Goal: Task Accomplishment & Management: Complete application form

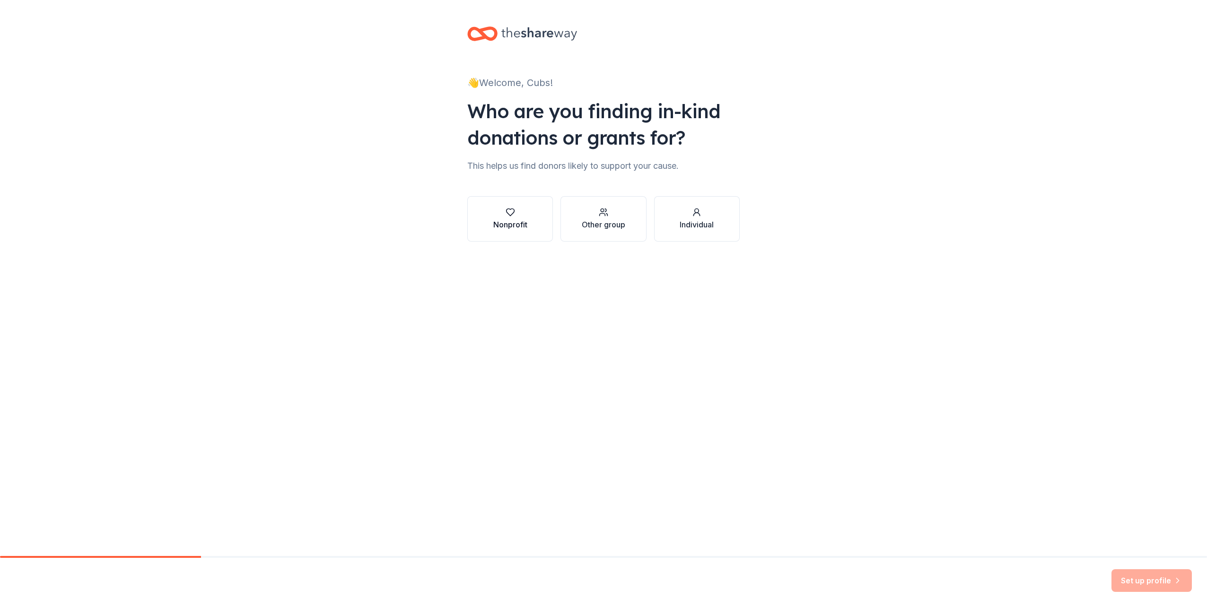
click at [496, 224] on div "Nonprofit" at bounding box center [510, 224] width 34 height 11
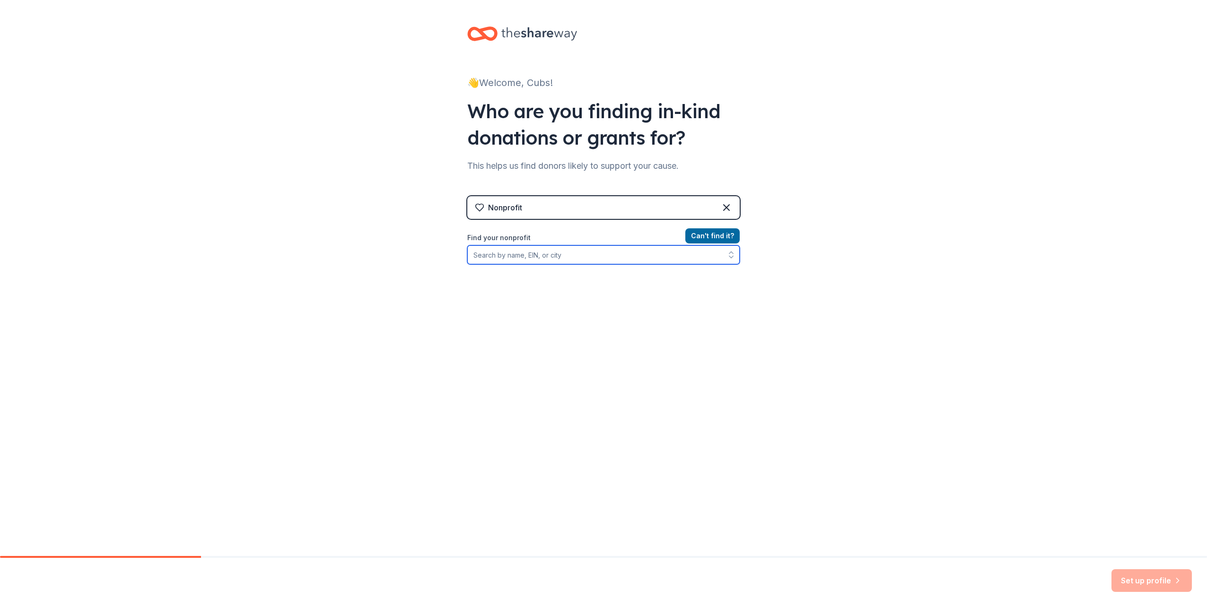
click at [540, 260] on input "Find your nonprofit" at bounding box center [603, 254] width 272 height 19
type input "87-"
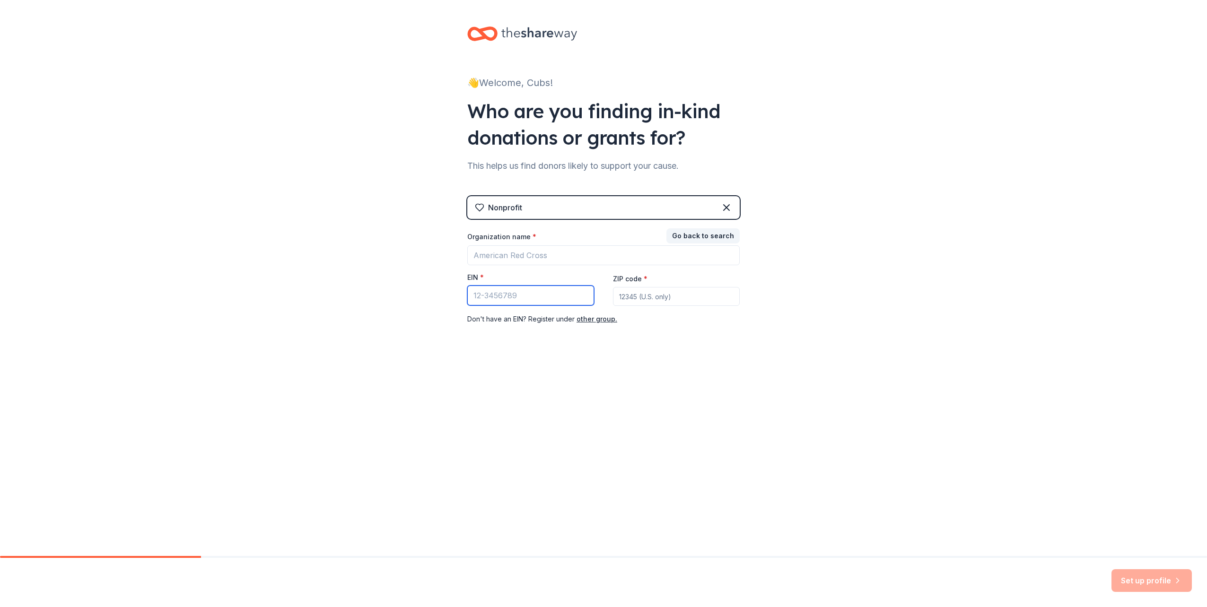
click at [521, 297] on input "EIN *" at bounding box center [530, 296] width 127 height 20
type input "[US_EMPLOYER_IDENTIFICATION_NUMBER]"
type input "43021"
click at [614, 251] on input "Organization name *" at bounding box center [603, 255] width 272 height 20
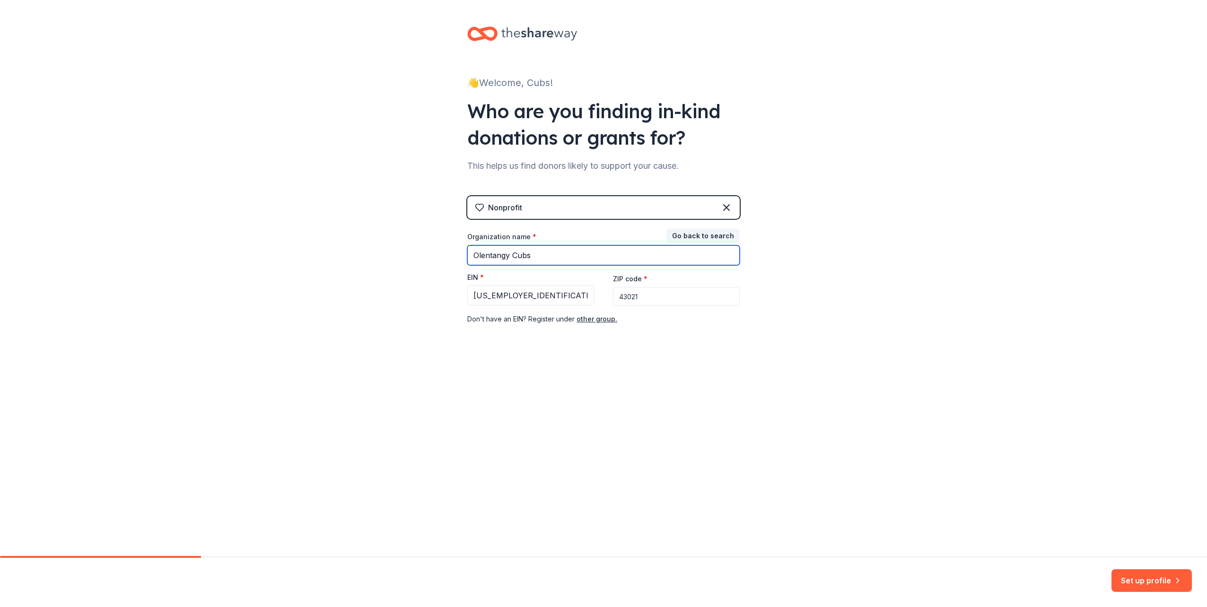
type input "Olentangy Cubs"
click at [686, 357] on div "👋 Welcome, Cubs! Who are you finding in-kind donations or grants for? This help…" at bounding box center [603, 194] width 303 height 389
click at [1137, 584] on button "Set up profile" at bounding box center [1151, 580] width 80 height 23
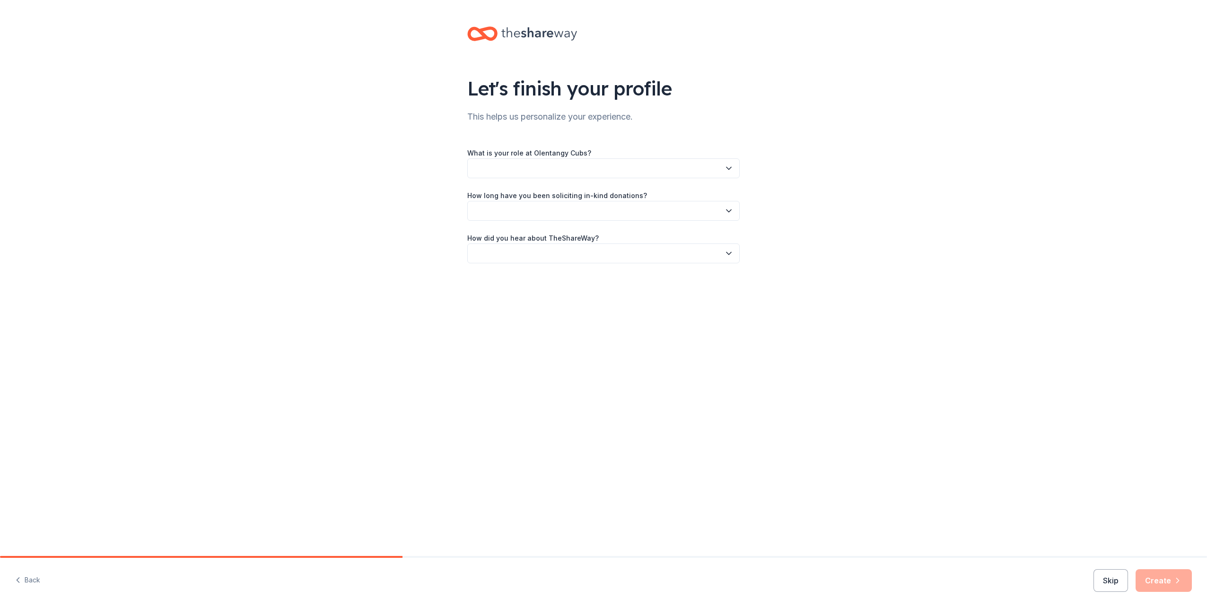
click at [578, 166] on button "button" at bounding box center [603, 168] width 272 height 20
click at [563, 209] on div "Executive Director" at bounding box center [604, 212] width 268 height 19
click at [568, 211] on button "button" at bounding box center [603, 211] width 272 height 20
click at [540, 238] on div "This is my first time!" at bounding box center [604, 236] width 268 height 19
click at [553, 247] on button "button" at bounding box center [603, 254] width 272 height 20
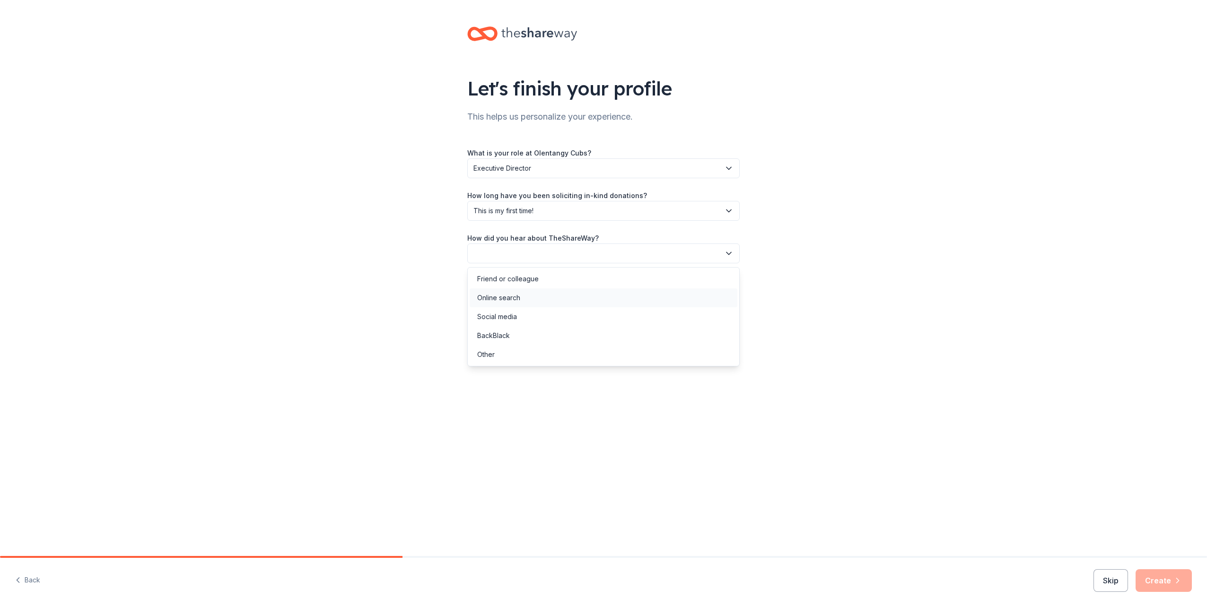
click at [535, 299] on div "Online search" at bounding box center [604, 297] width 268 height 19
click at [1162, 577] on button "Create" at bounding box center [1163, 580] width 56 height 23
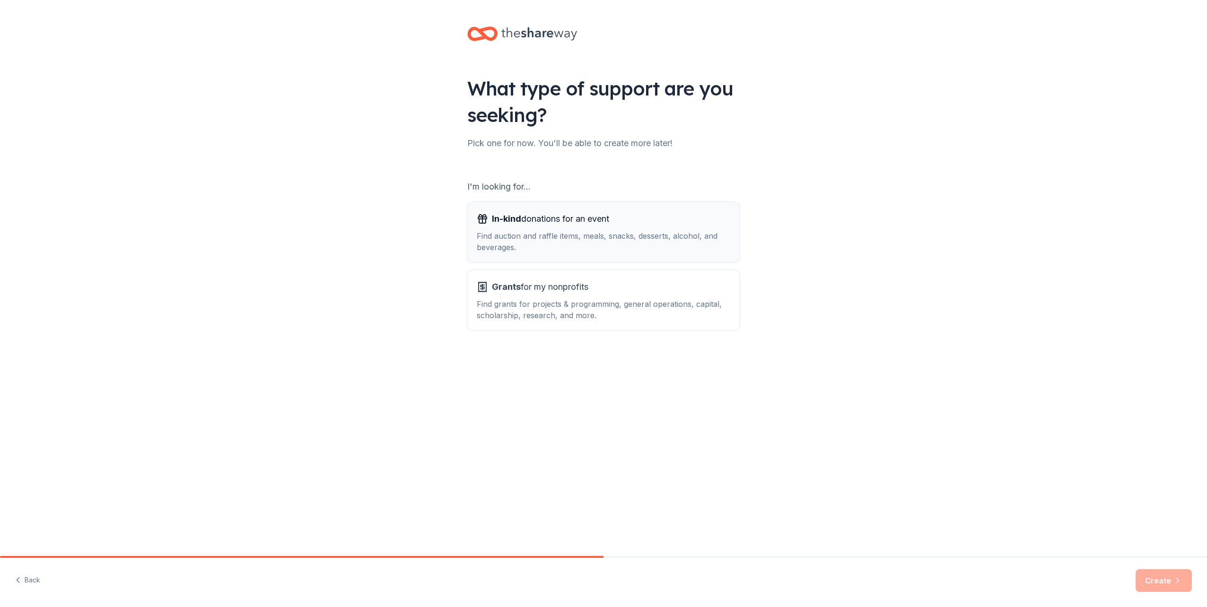
click at [546, 226] on span "In-kind donations for an event" at bounding box center [550, 218] width 117 height 15
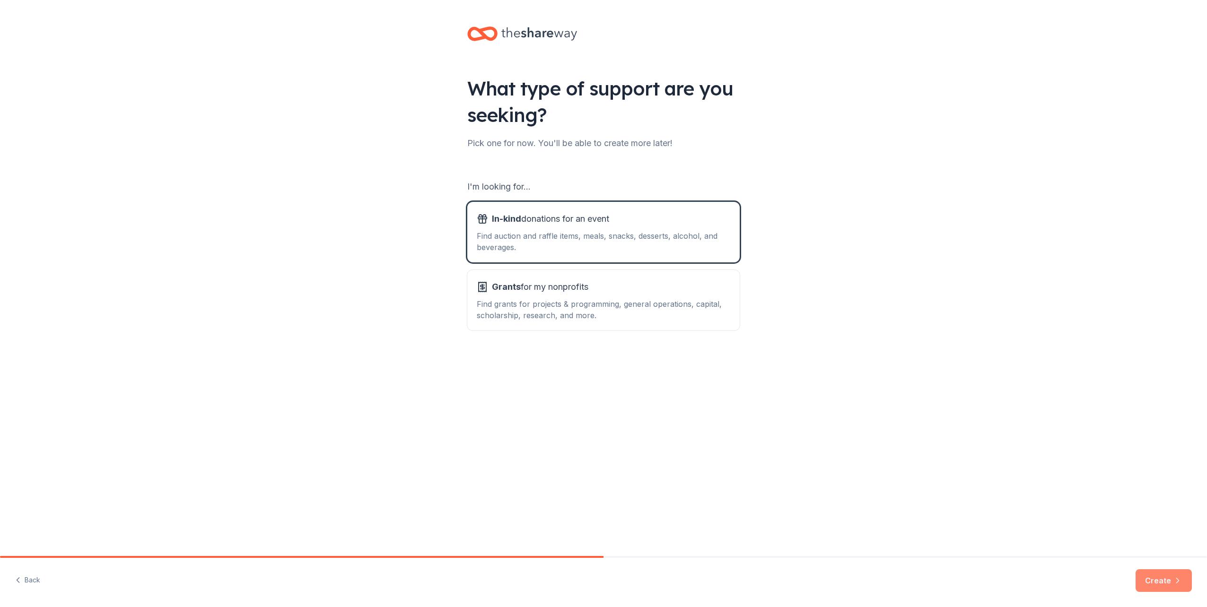
click at [1180, 581] on icon "button" at bounding box center [1177, 580] width 9 height 9
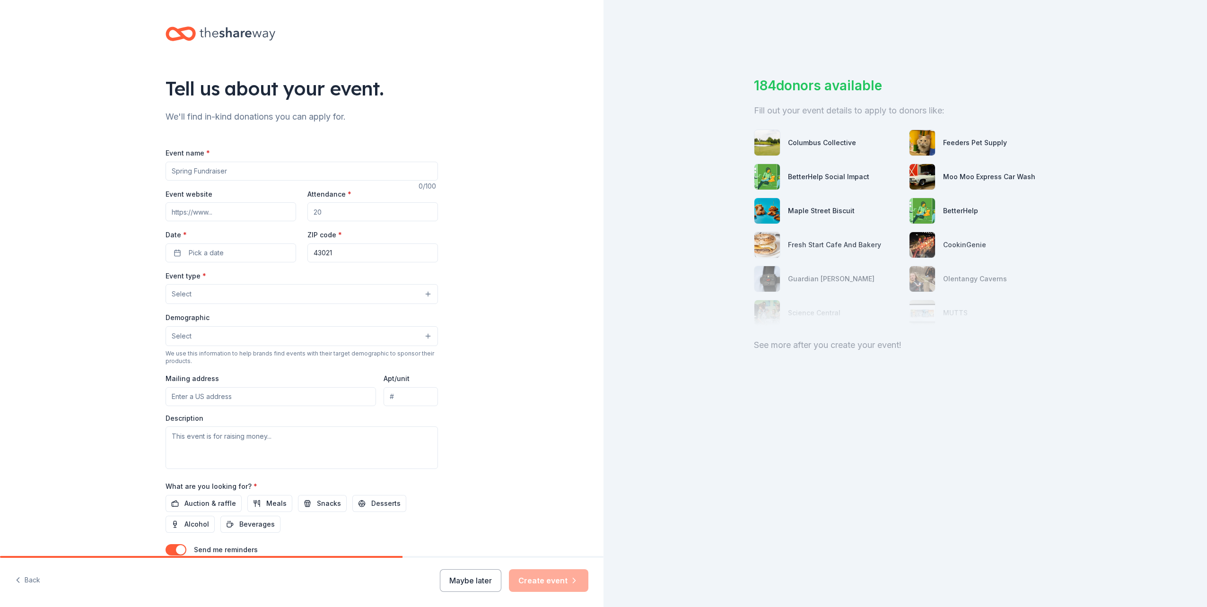
click at [217, 169] on input "Event name *" at bounding box center [301, 171] width 272 height 19
type input "Cubs Bash"
click at [248, 207] on input "Event website" at bounding box center [230, 211] width 131 height 19
drag, startPoint x: 303, startPoint y: 208, endPoint x: 311, endPoint y: 209, distance: 8.1
click at [304, 208] on div "Event website Attendance * Date * Pick a date ZIP code * 43021" at bounding box center [301, 225] width 272 height 74
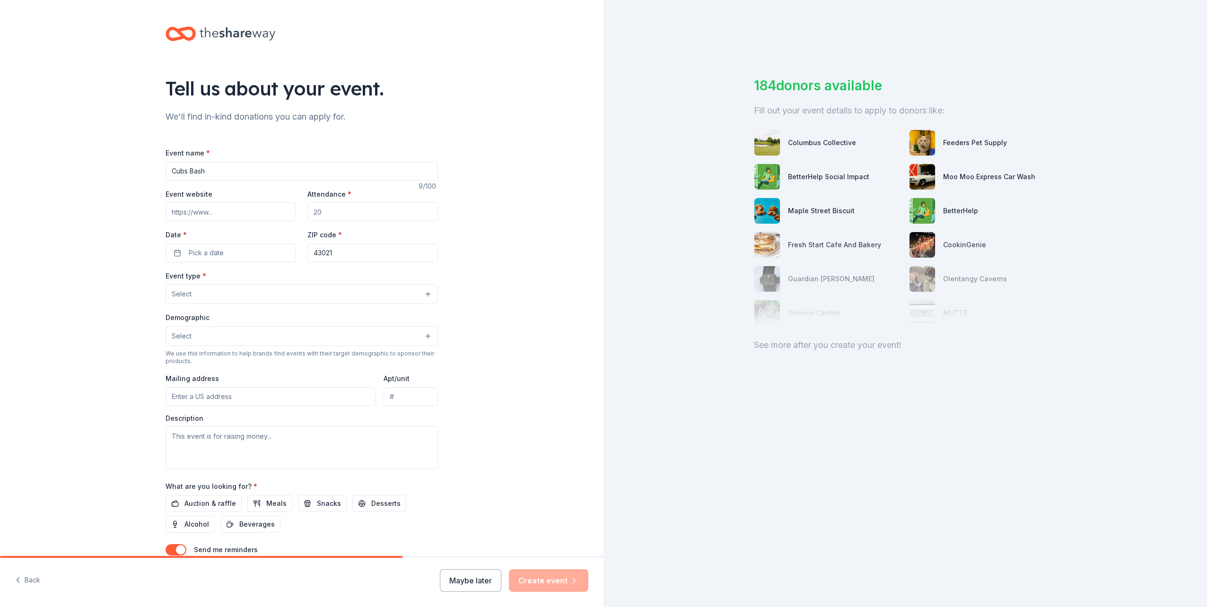
click at [332, 215] on input "Attendance *" at bounding box center [372, 211] width 131 height 19
drag, startPoint x: 335, startPoint y: 213, endPoint x: 289, endPoint y: 210, distance: 46.5
click at [310, 211] on input "Attendance *" at bounding box center [372, 211] width 131 height 19
click at [289, 210] on input "Event website" at bounding box center [230, 211] width 131 height 19
type input "500"
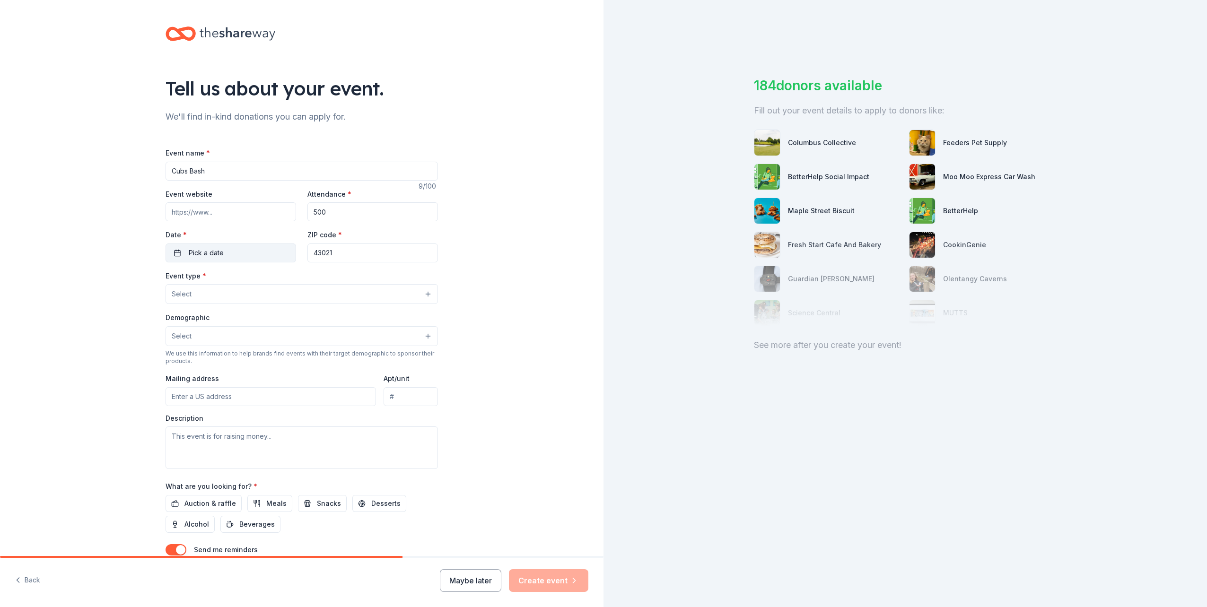
click at [262, 249] on button "Pick a date" at bounding box center [230, 253] width 131 height 19
click at [279, 277] on button "Go to next month" at bounding box center [278, 277] width 13 height 13
click at [175, 355] on button "9" at bounding box center [176, 355] width 17 height 17
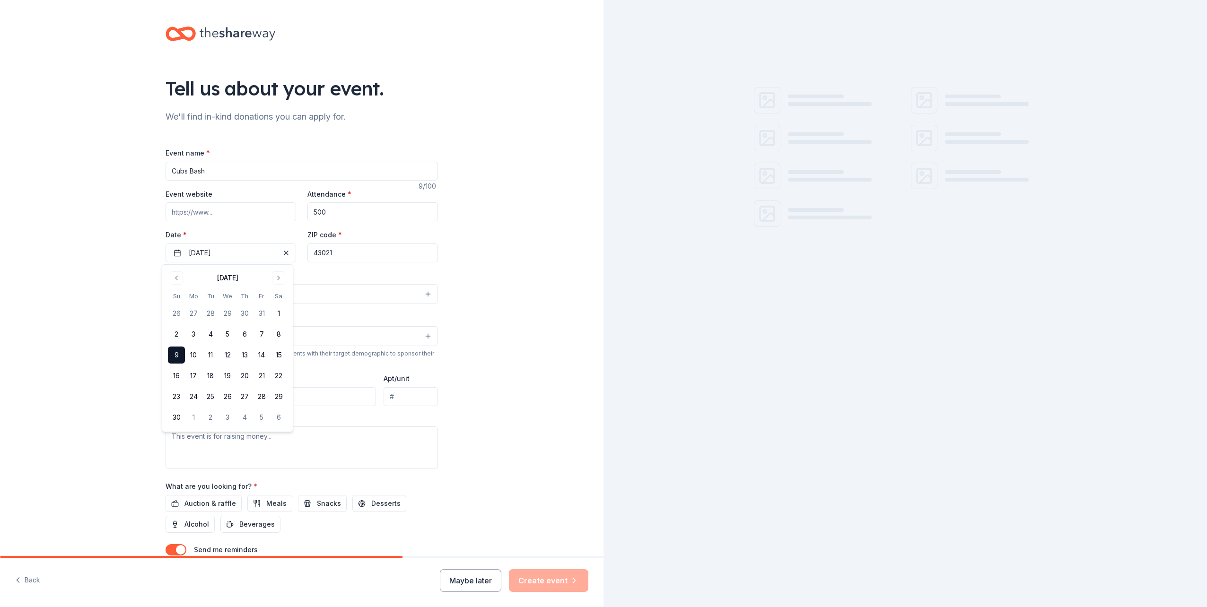
click at [328, 280] on div "Event type * Select" at bounding box center [301, 287] width 272 height 35
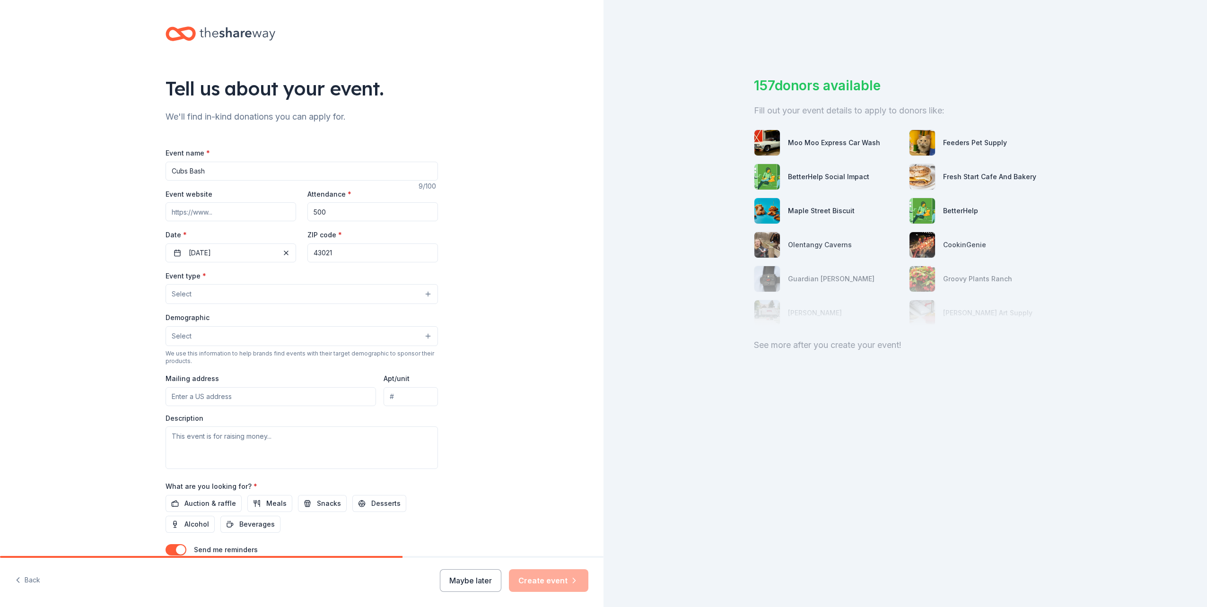
drag, startPoint x: 339, startPoint y: 253, endPoint x: 307, endPoint y: 250, distance: 31.8
click at [307, 250] on input "43021" at bounding box center [372, 253] width 131 height 19
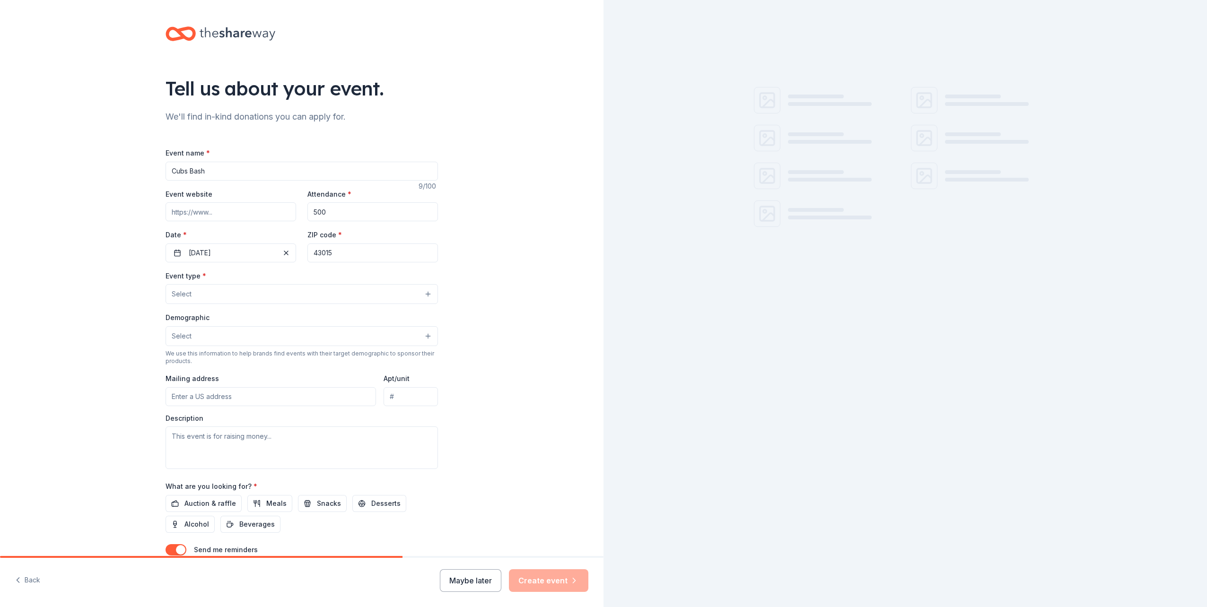
type input "43015"
click at [256, 300] on button "Select" at bounding box center [301, 294] width 272 height 20
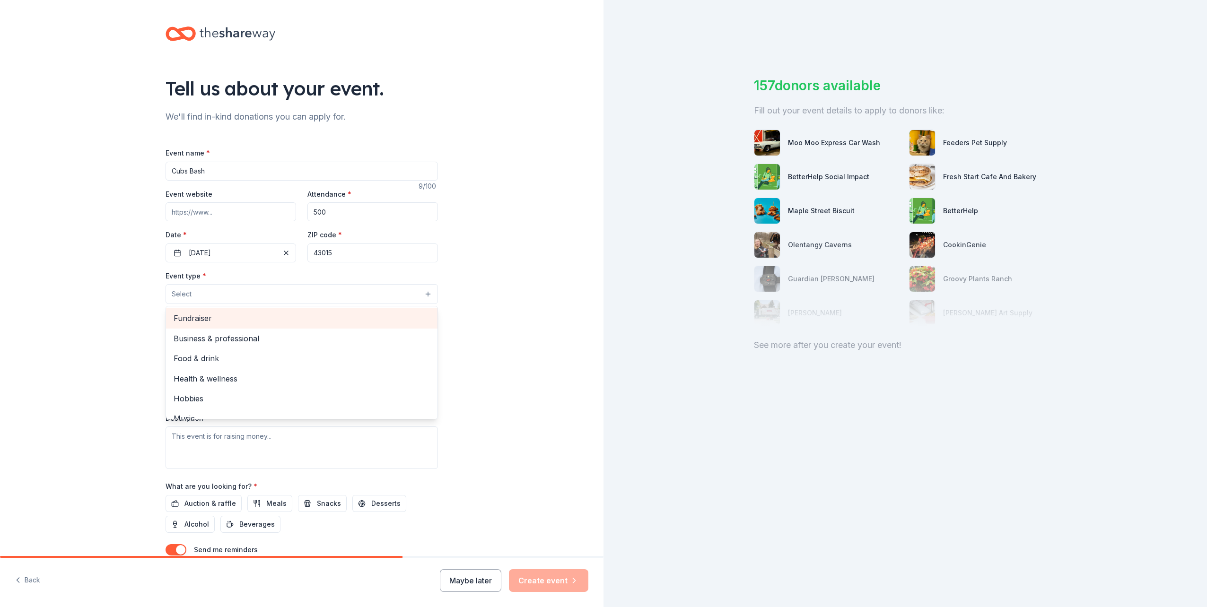
click at [247, 322] on span "Fundraiser" at bounding box center [302, 318] width 256 height 12
click at [137, 340] on div "Tell us about your event. We'll find in-kind donations you can apply for. Event…" at bounding box center [301, 315] width 603 height 630
click at [290, 298] on button "Fundraiser" at bounding box center [301, 294] width 272 height 21
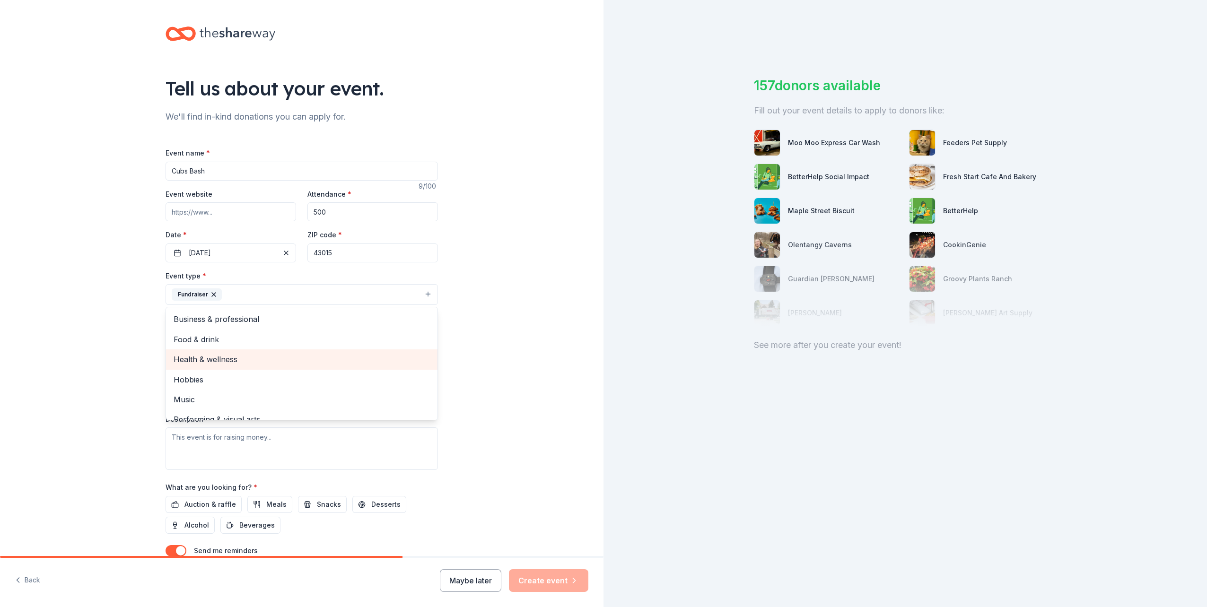
scroll to position [11, 0]
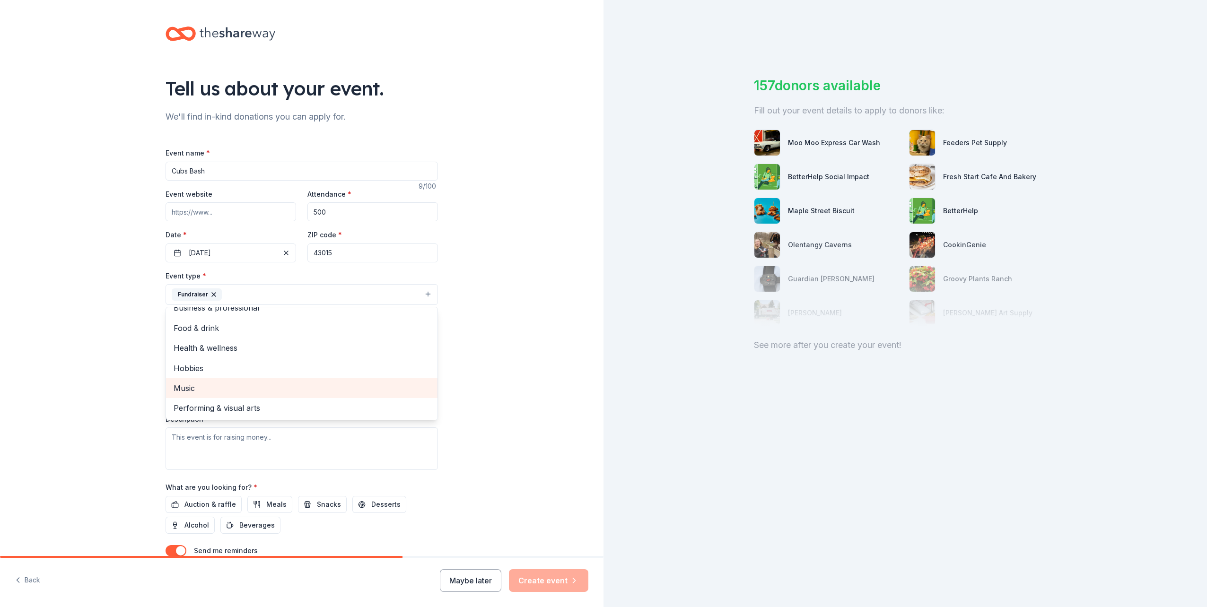
click at [212, 383] on span "Music" at bounding box center [302, 388] width 256 height 12
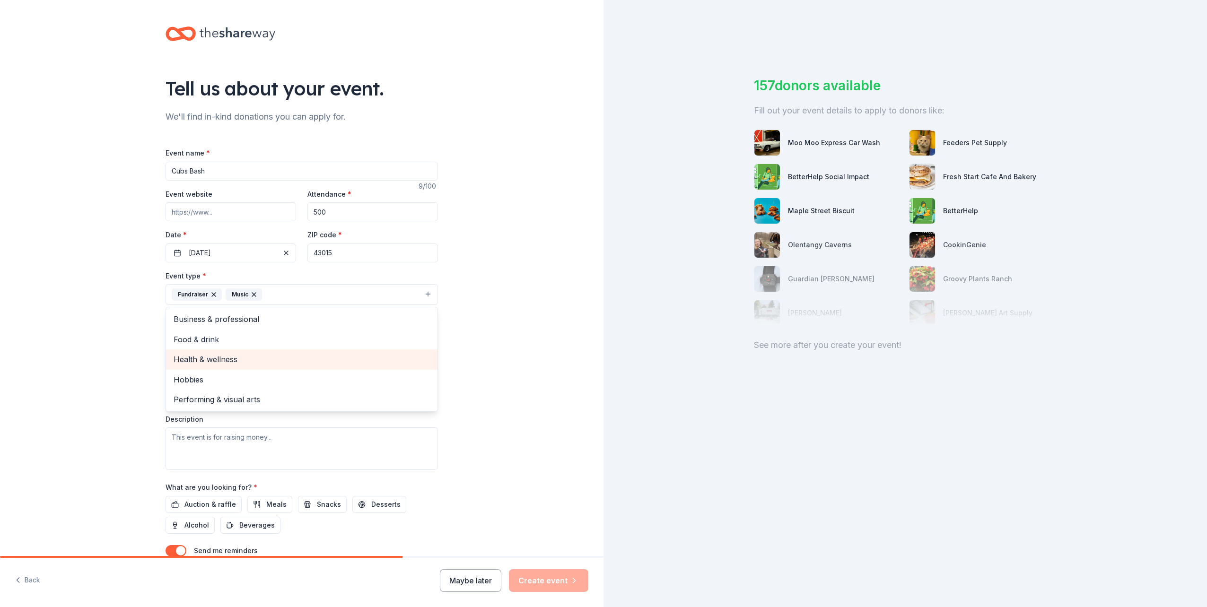
click at [221, 341] on span "Food & drink" at bounding box center [302, 339] width 256 height 12
click at [102, 343] on div "Tell us about your event. We'll find in-kind donations you can apply for. Event…" at bounding box center [301, 315] width 603 height 630
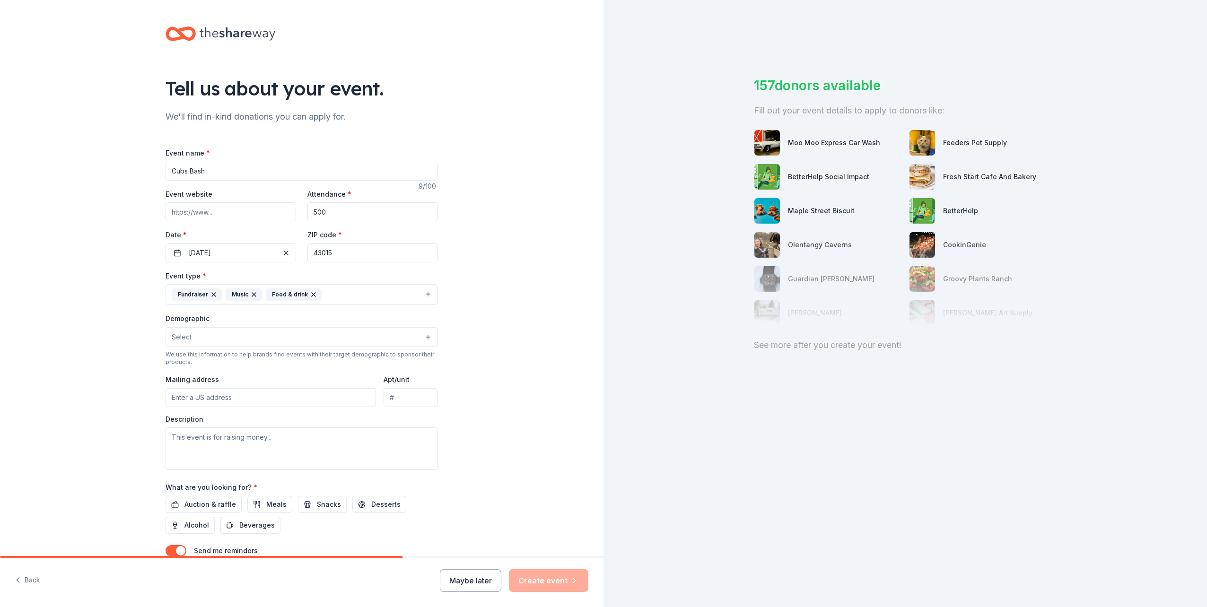
click at [233, 341] on button "Select" at bounding box center [301, 337] width 272 height 20
click at [196, 397] on span "30-40 yrs" at bounding box center [302, 397] width 256 height 12
click at [92, 388] on div "Tell us about your event. We'll find in-kind donations you can apply for. Event…" at bounding box center [301, 315] width 603 height 631
click at [268, 339] on button "30-40 yrs" at bounding box center [301, 337] width 272 height 21
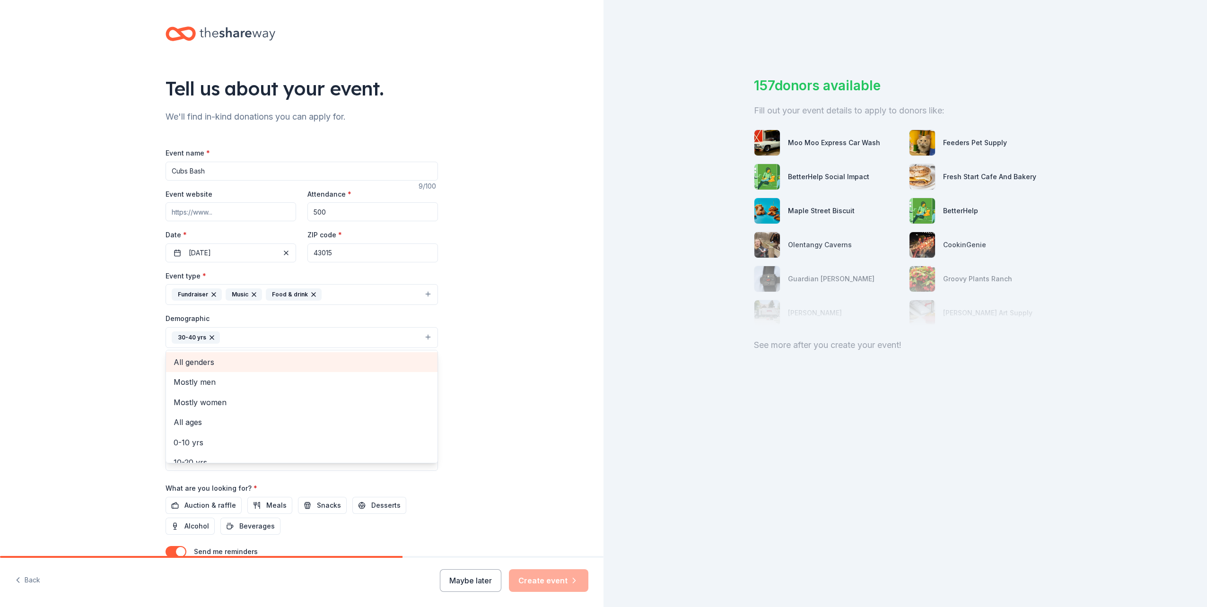
click at [255, 364] on span "All genders" at bounding box center [302, 362] width 256 height 12
click at [306, 334] on button "30-40 yrs All genders" at bounding box center [301, 337] width 272 height 21
click at [313, 337] on button "30-40 yrs All genders" at bounding box center [301, 337] width 272 height 21
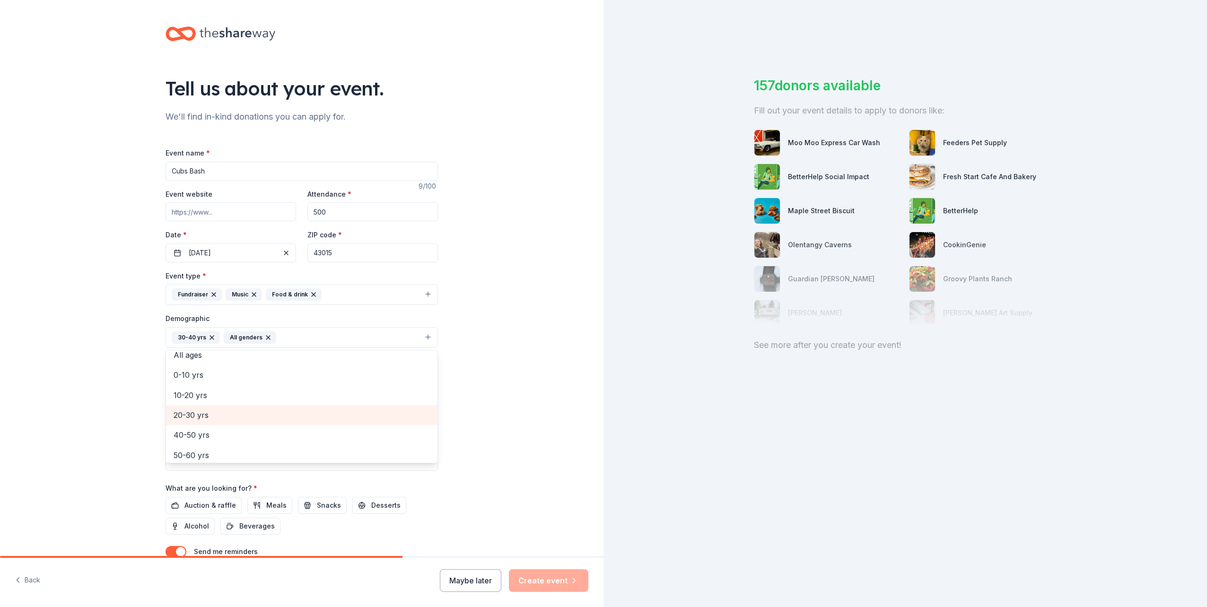
click at [269, 413] on span "20-30 yrs" at bounding box center [302, 415] width 256 height 12
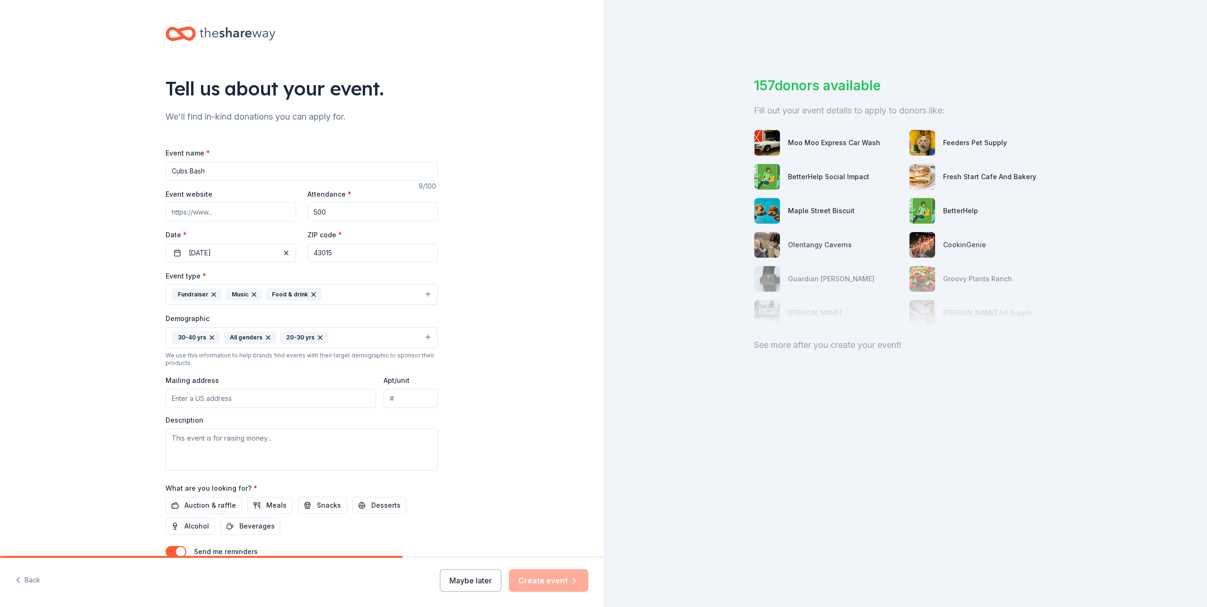
click at [347, 336] on button "30-40 yrs All genders 20-30 yrs" at bounding box center [301, 337] width 272 height 21
click at [347, 337] on button "30-40 yrs All genders 20-30 yrs" at bounding box center [301, 337] width 272 height 21
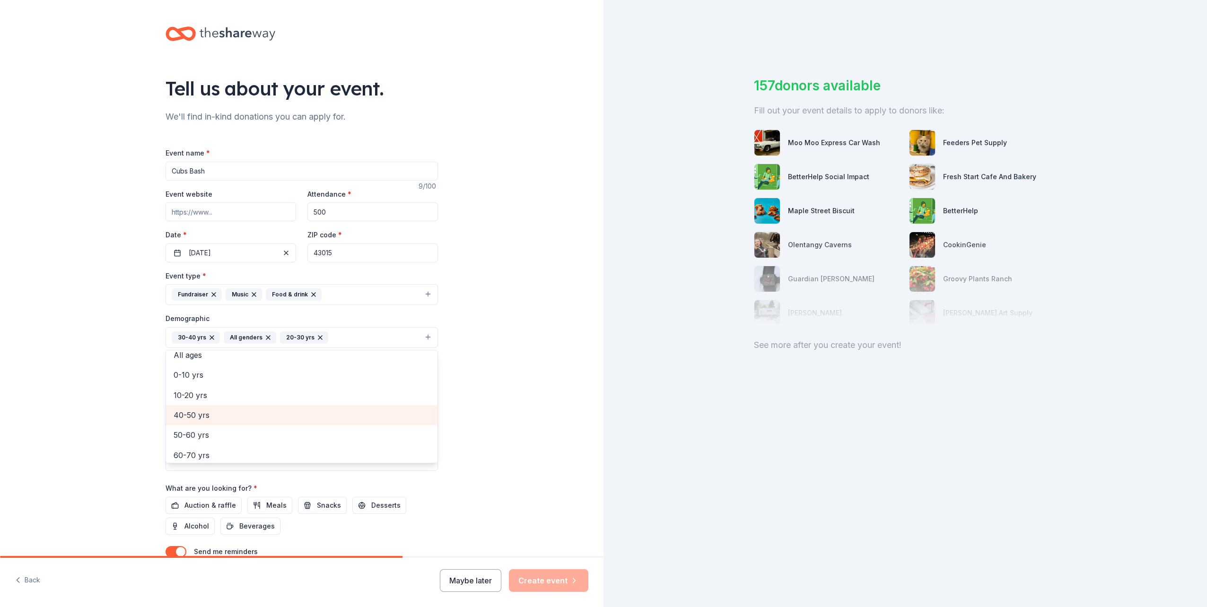
click at [221, 419] on span "40-50 yrs" at bounding box center [302, 415] width 256 height 12
click at [116, 415] on div "Tell us about your event. We'll find in-kind donations you can apply for. Event…" at bounding box center [301, 315] width 603 height 631
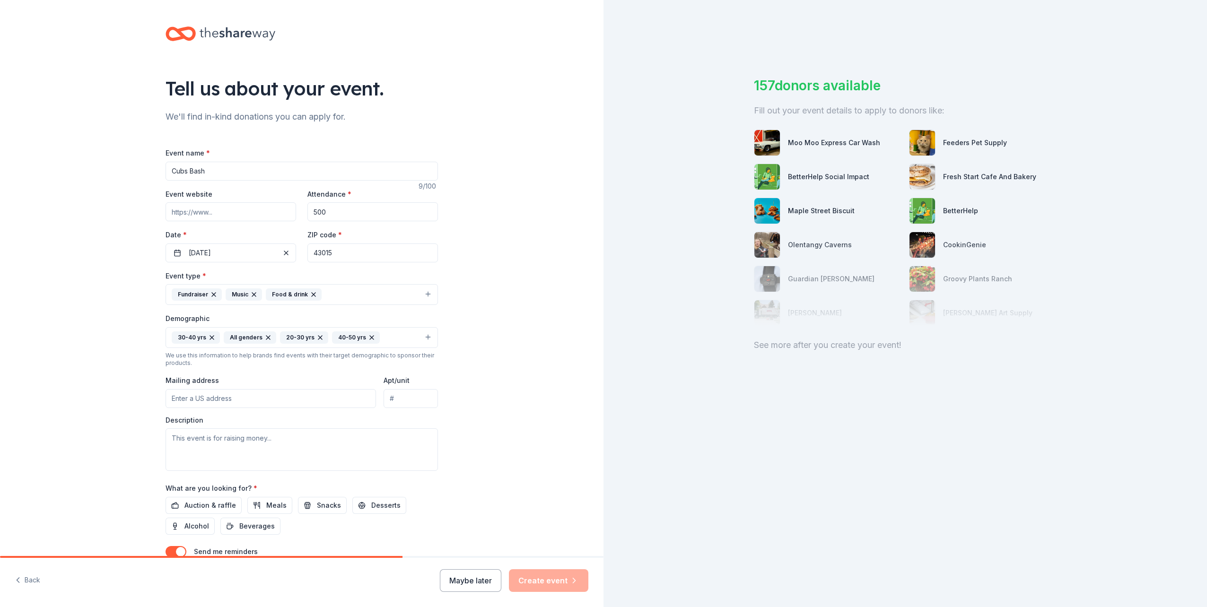
click at [186, 400] on input "Mailing address" at bounding box center [270, 398] width 210 height 19
type input "4903 Braiden Drive, Galena, OH, 43021"
click at [233, 436] on textarea at bounding box center [301, 449] width 272 height 43
click at [199, 431] on textarea at bounding box center [301, 449] width 272 height 43
paste textarea "Leave the kids at home and join us for an exciting Afternoon of live music and …"
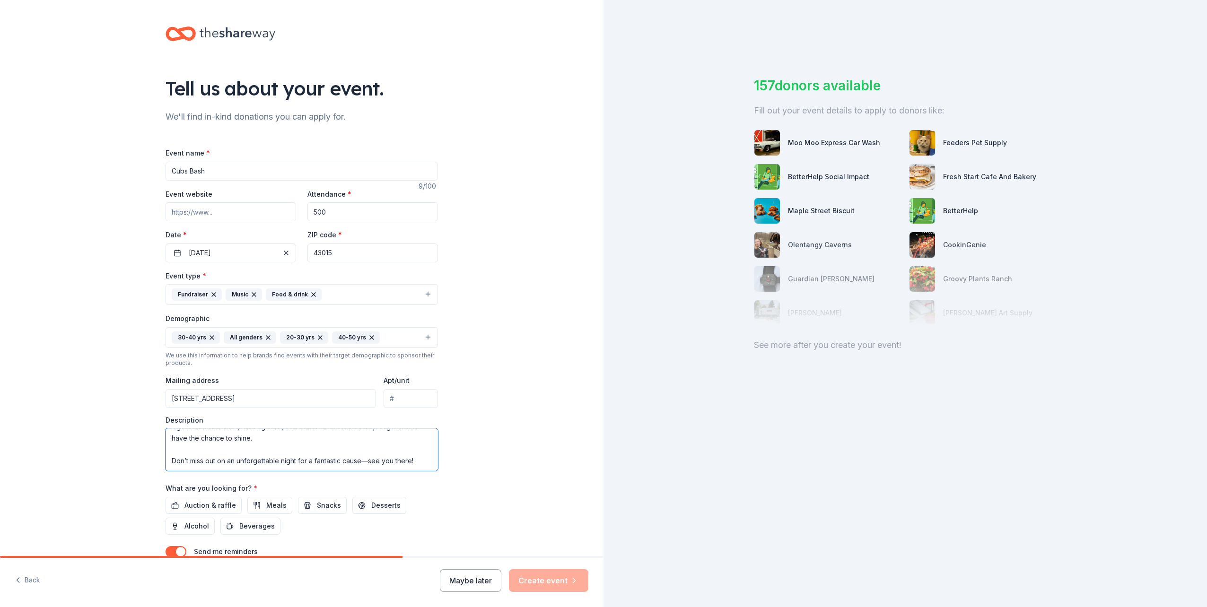
scroll to position [23, 0]
click at [182, 429] on textarea "Leave the kids at home and join us for an exciting Afternoon of live music and …" at bounding box center [301, 449] width 272 height 43
type textarea "Leave the kids at home and join us for an exciting Afternoon of live music and …"
click at [196, 507] on span "Auction & raffle" at bounding box center [210, 505] width 52 height 11
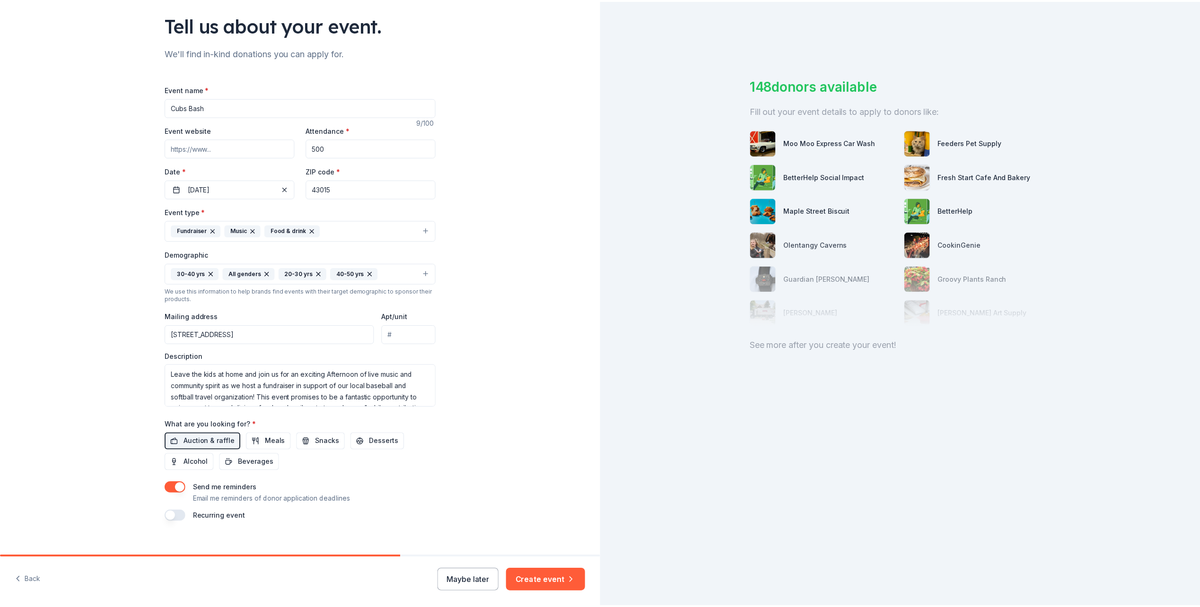
scroll to position [75, 0]
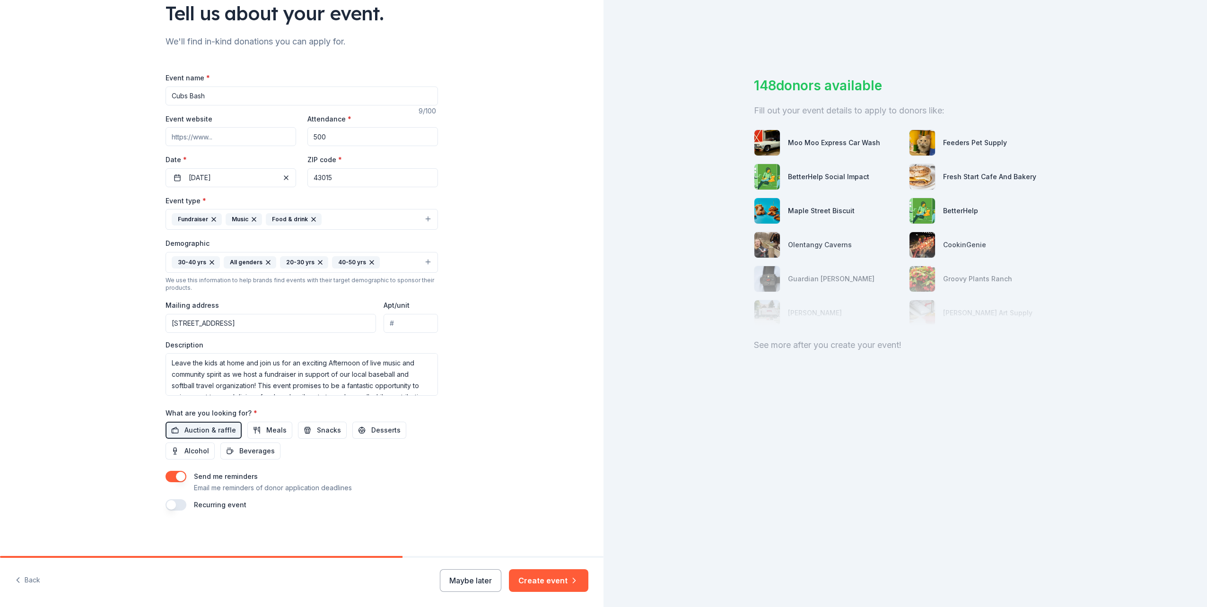
click at [180, 475] on button "button" at bounding box center [175, 476] width 21 height 11
click at [531, 583] on button "Create event" at bounding box center [548, 580] width 79 height 23
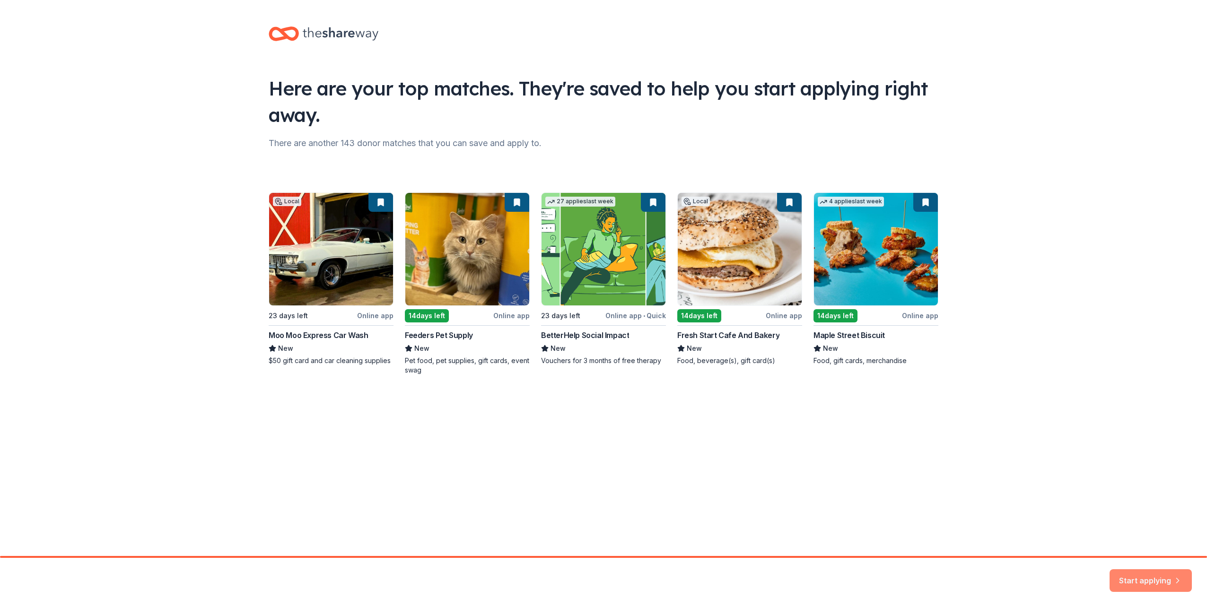
click at [1127, 575] on button "Start applying" at bounding box center [1150, 575] width 82 height 23
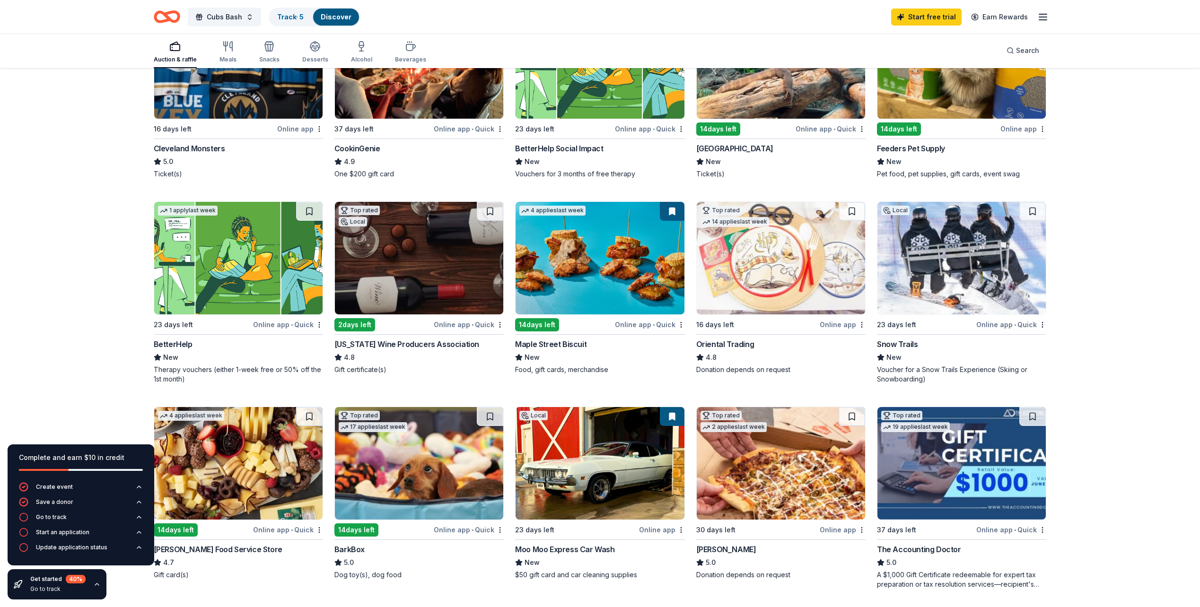
scroll to position [189, 0]
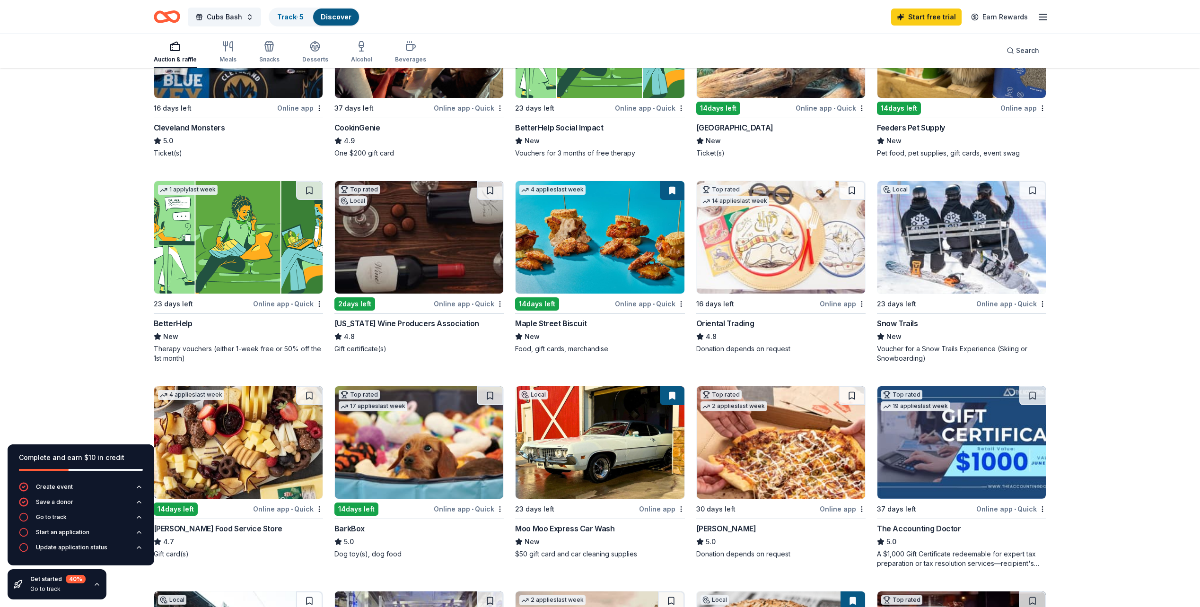
click at [619, 466] on img at bounding box center [599, 442] width 168 height 113
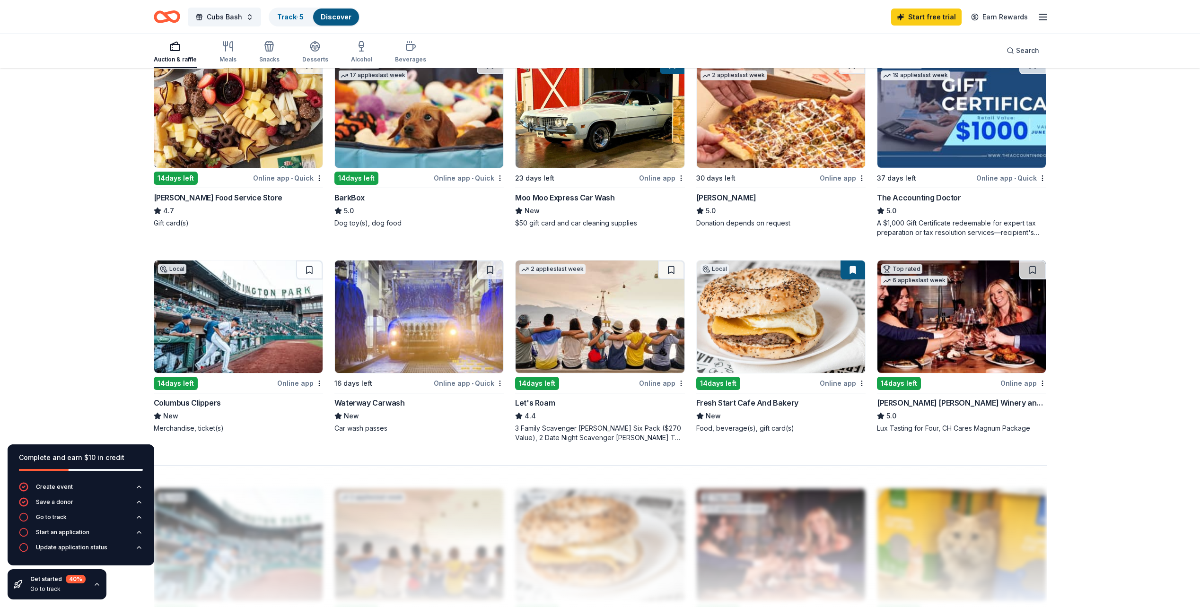
scroll to position [567, 0]
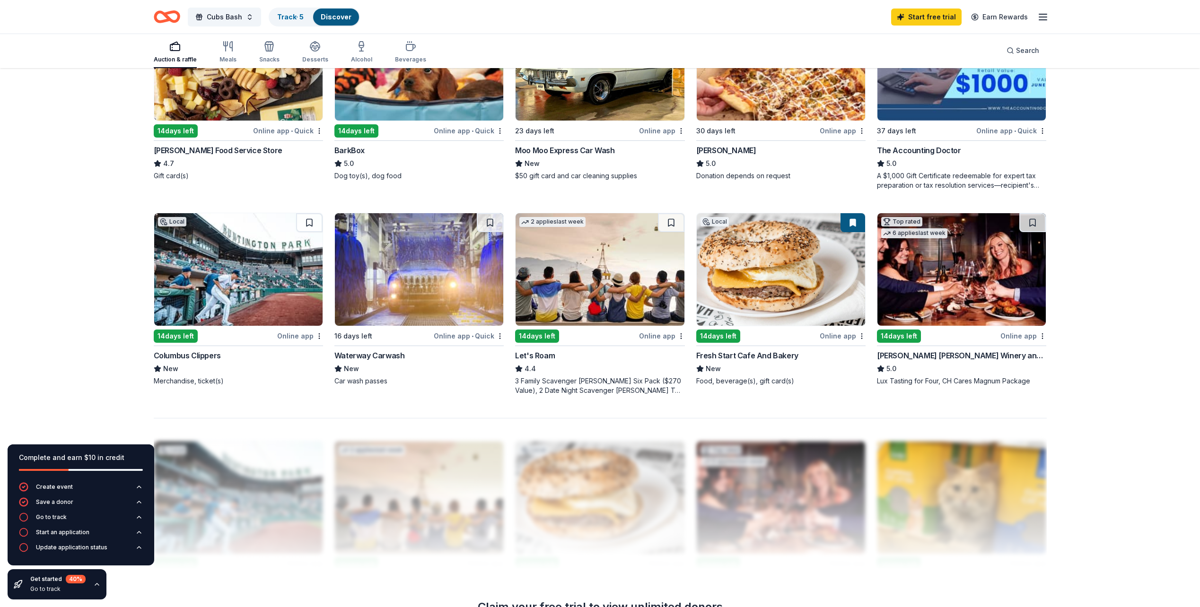
click at [217, 298] on img at bounding box center [238, 269] width 168 height 113
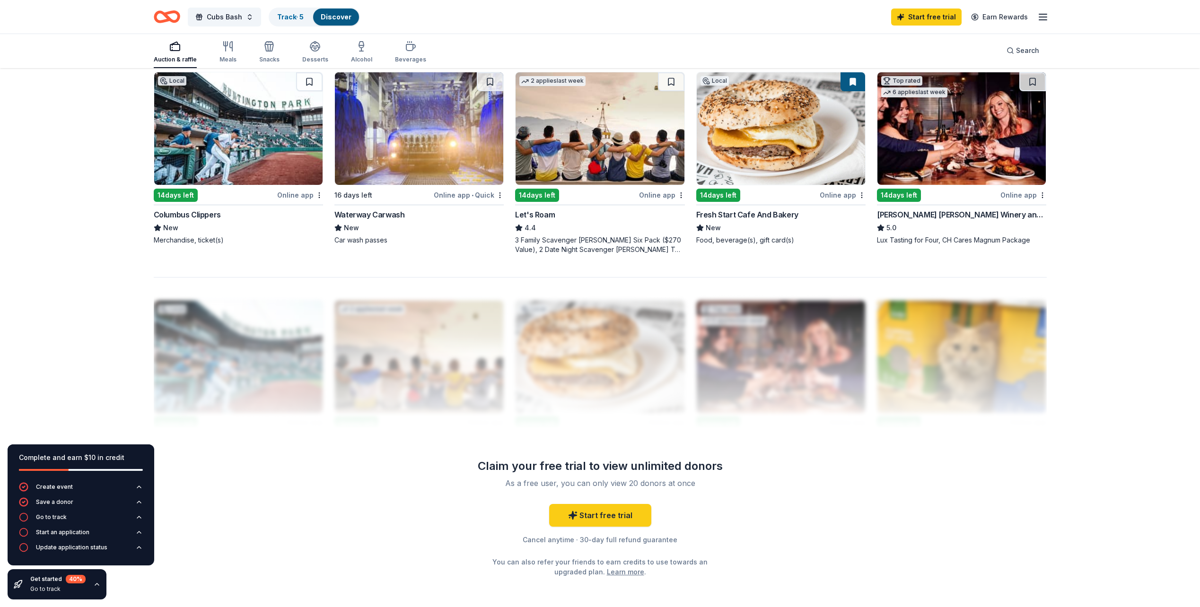
scroll to position [709, 0]
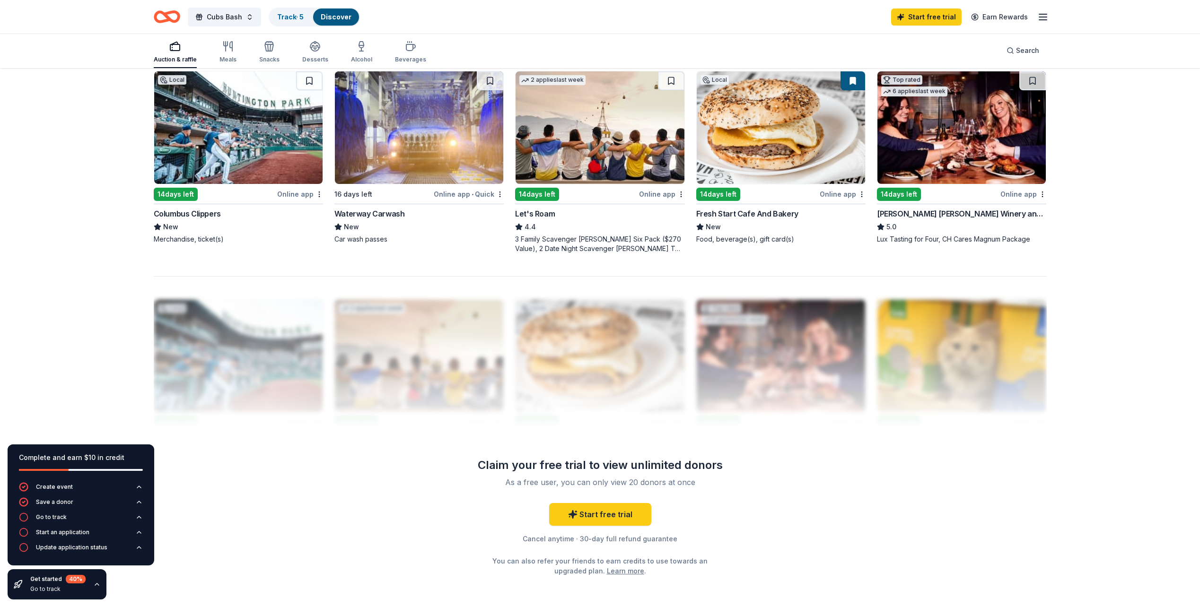
click at [973, 133] on img at bounding box center [961, 127] width 168 height 113
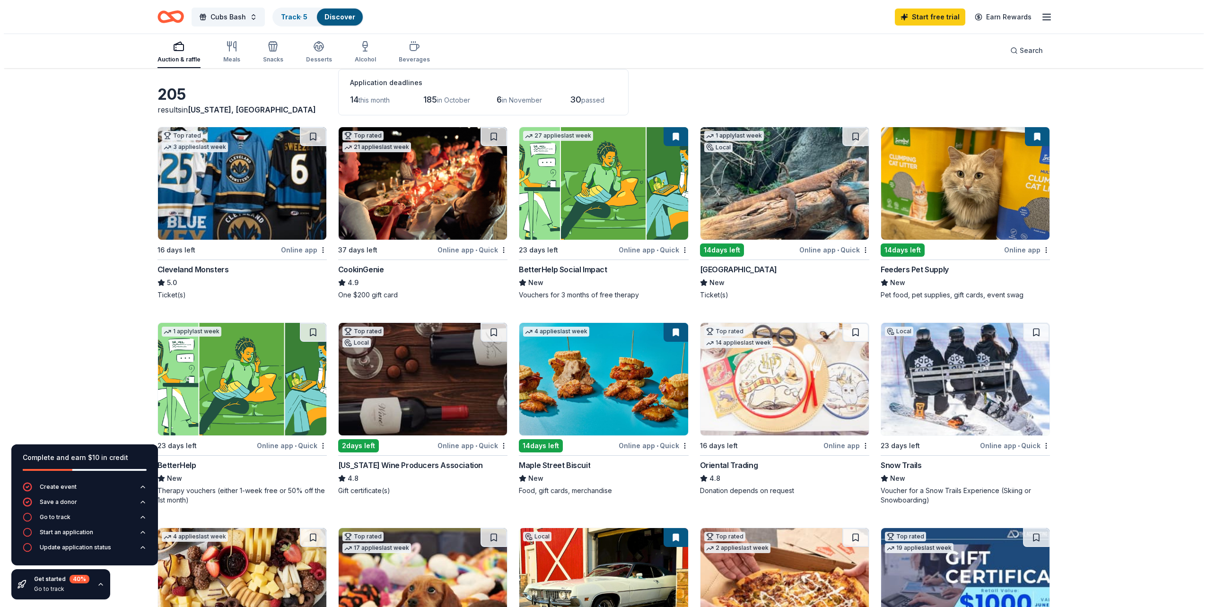
scroll to position [0, 0]
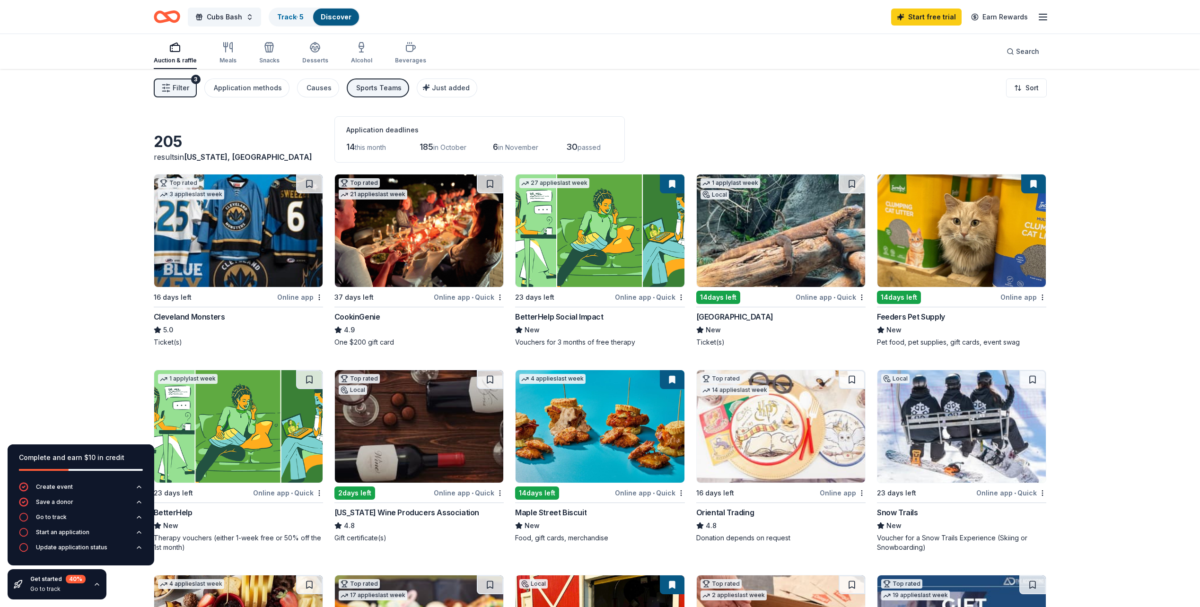
click at [173, 89] on span "Filter" at bounding box center [181, 87] width 17 height 11
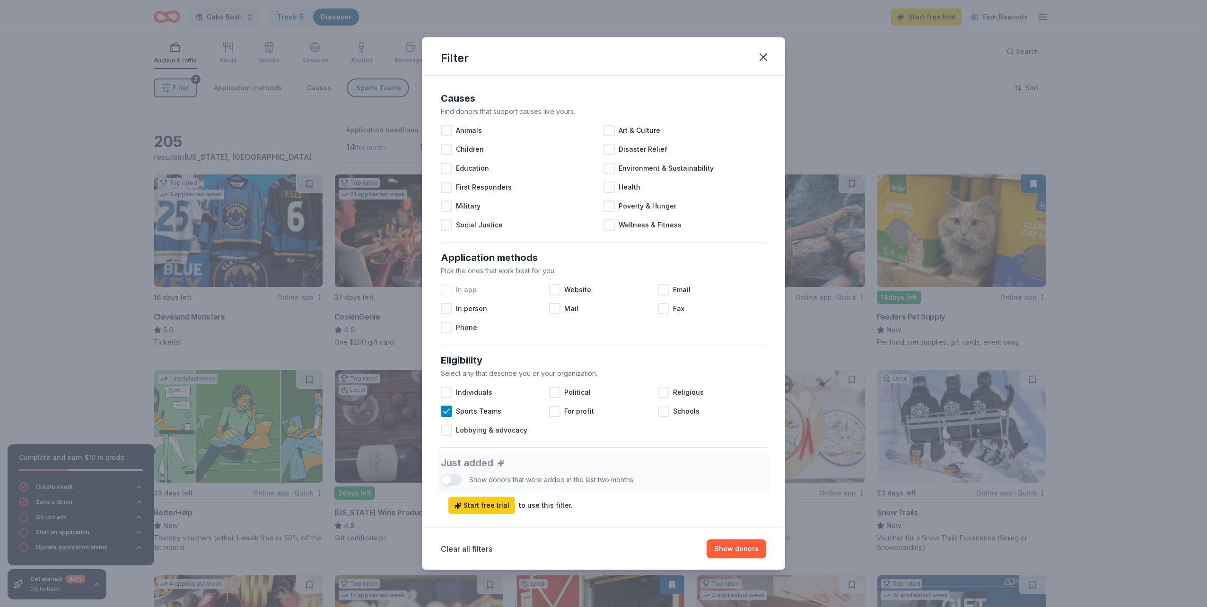
click at [448, 291] on div at bounding box center [446, 289] width 11 height 11
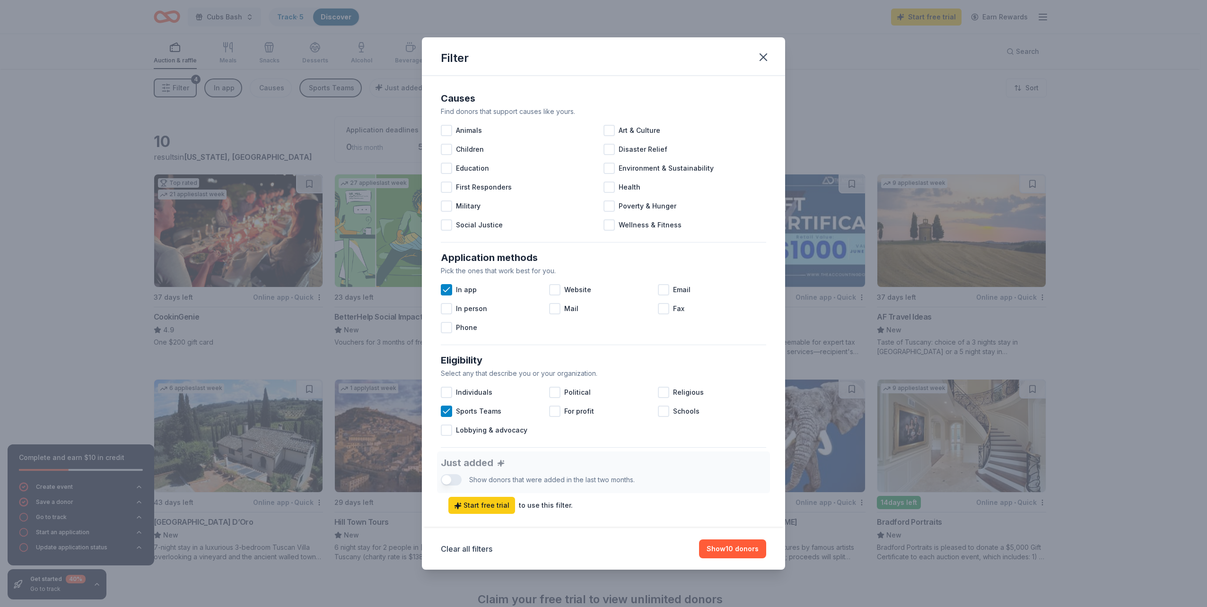
click at [99, 200] on div "Filter Causes Find donors that support causes like yours. Animals Art & Culture…" at bounding box center [603, 303] width 1207 height 607
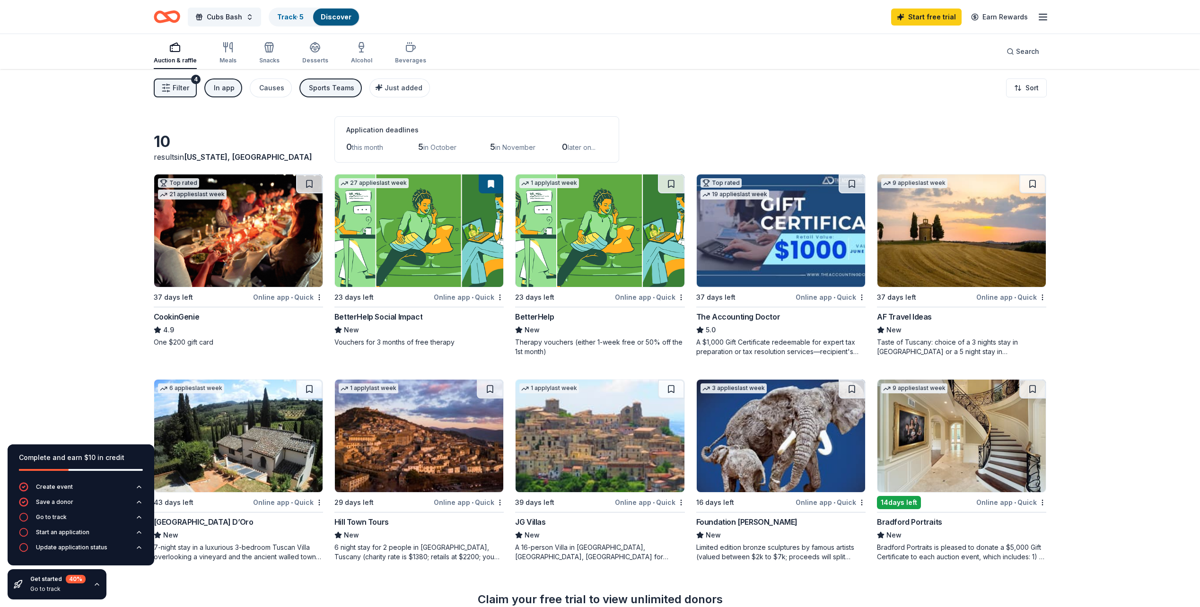
click at [231, 91] on div "In app" at bounding box center [224, 87] width 21 height 11
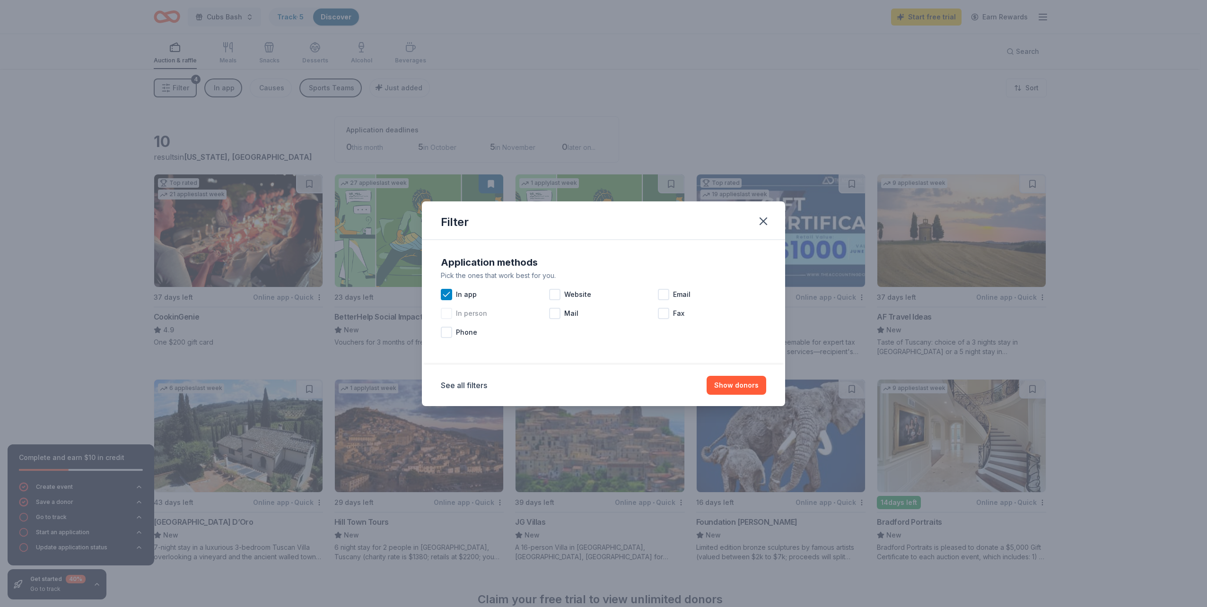
click at [445, 294] on icon at bounding box center [446, 294] width 9 height 9
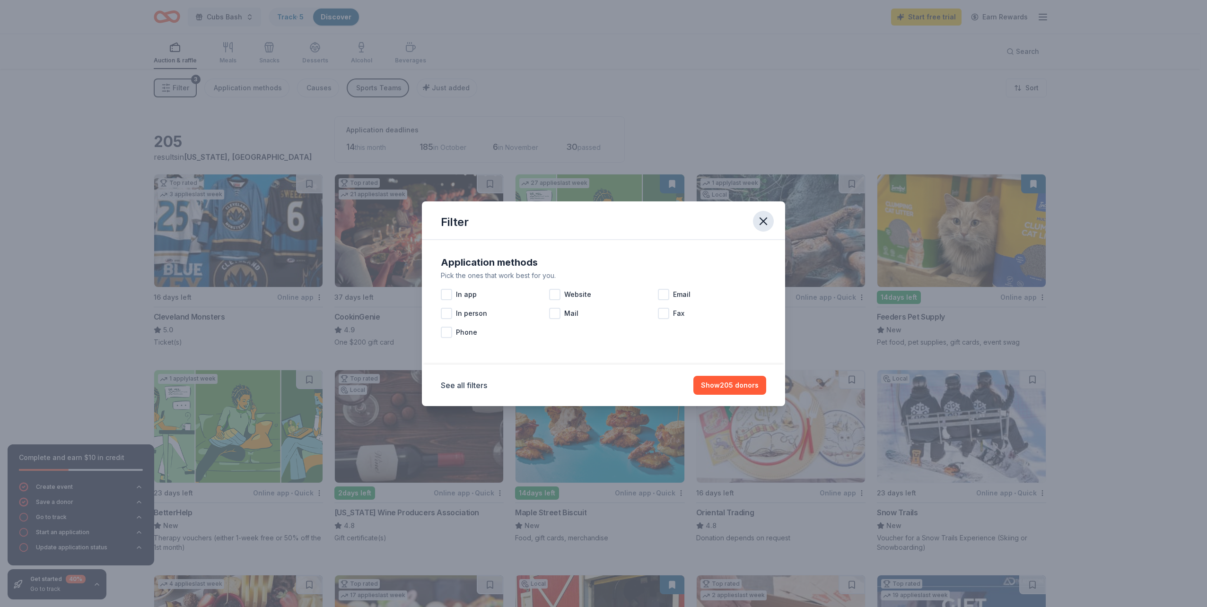
click at [764, 223] on icon "button" at bounding box center [763, 221] width 13 height 13
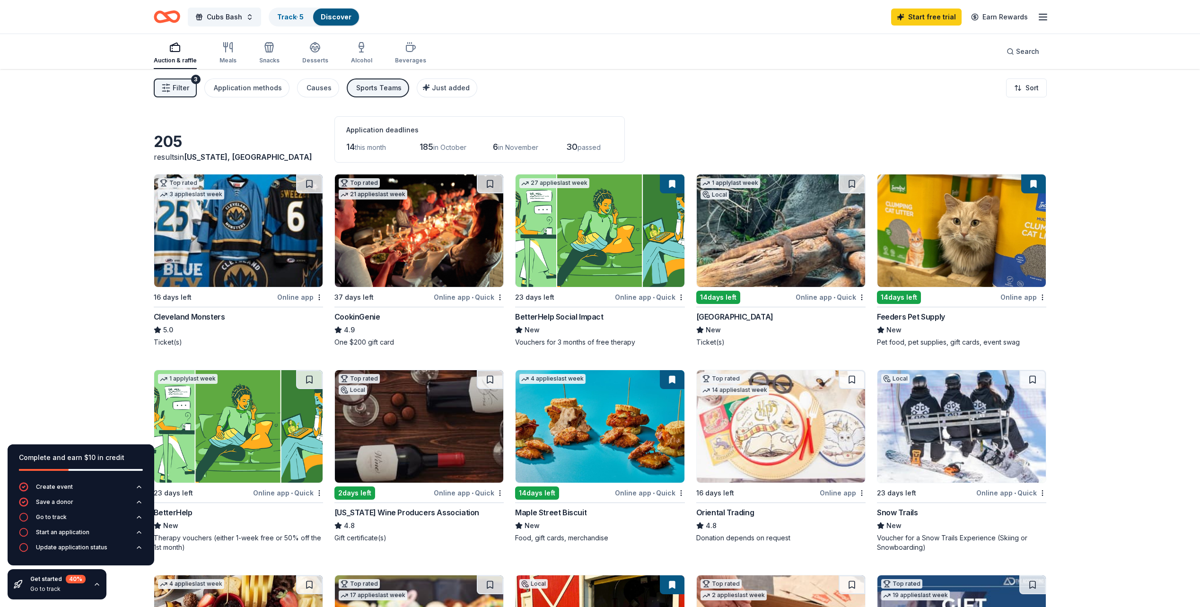
click at [180, 87] on span "Filter" at bounding box center [181, 87] width 17 height 11
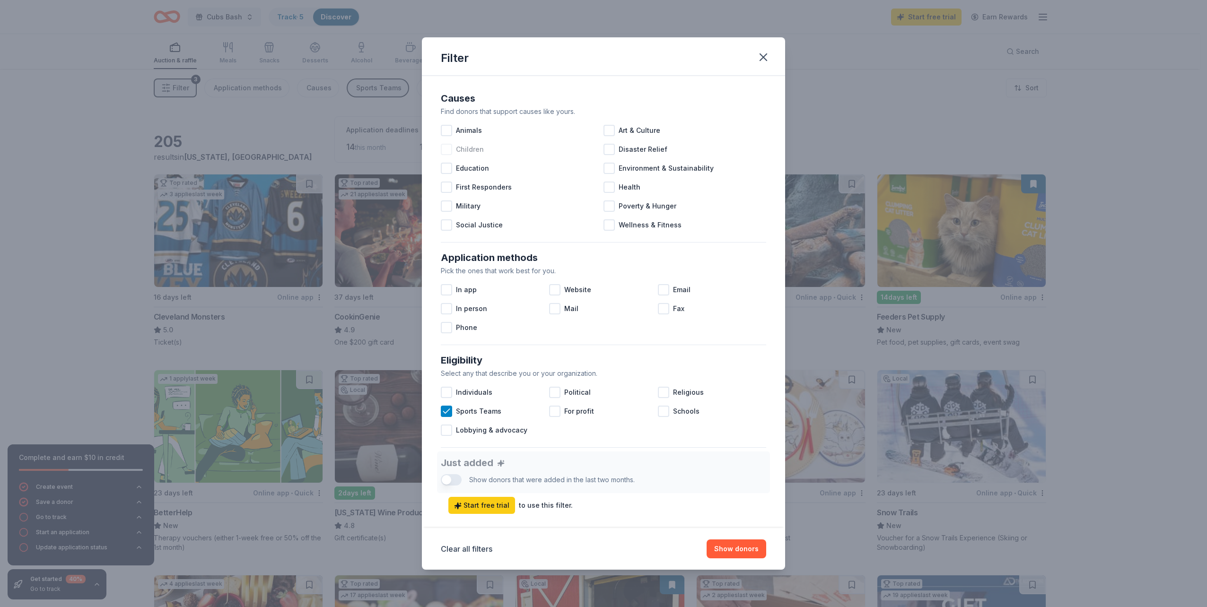
click at [450, 154] on div at bounding box center [446, 149] width 11 height 11
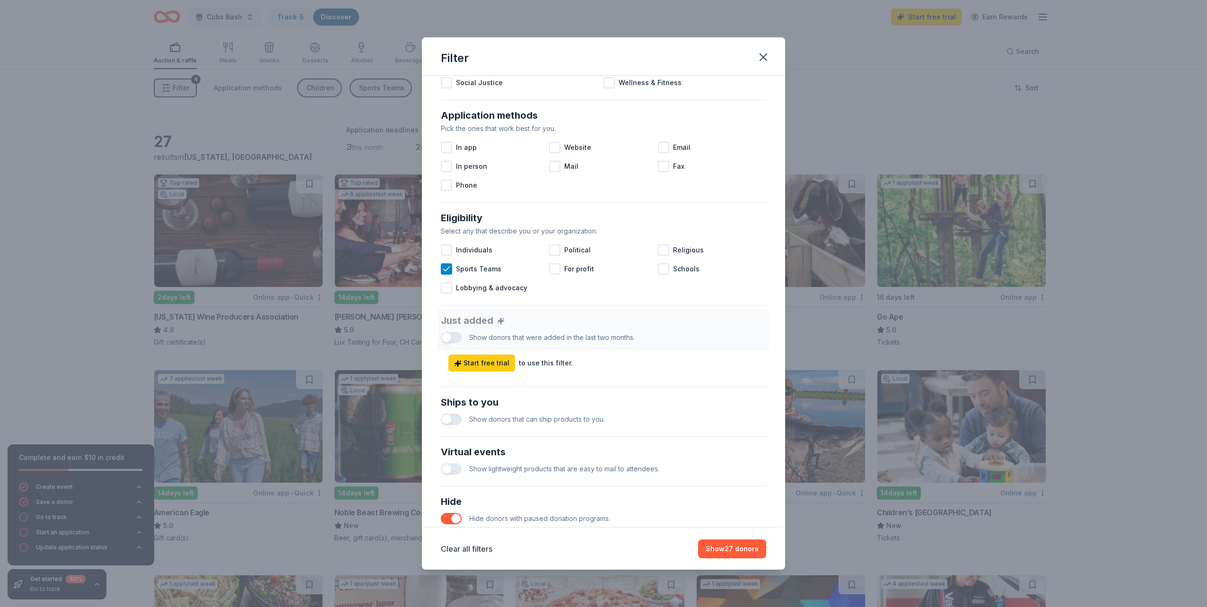
scroll to position [189, 0]
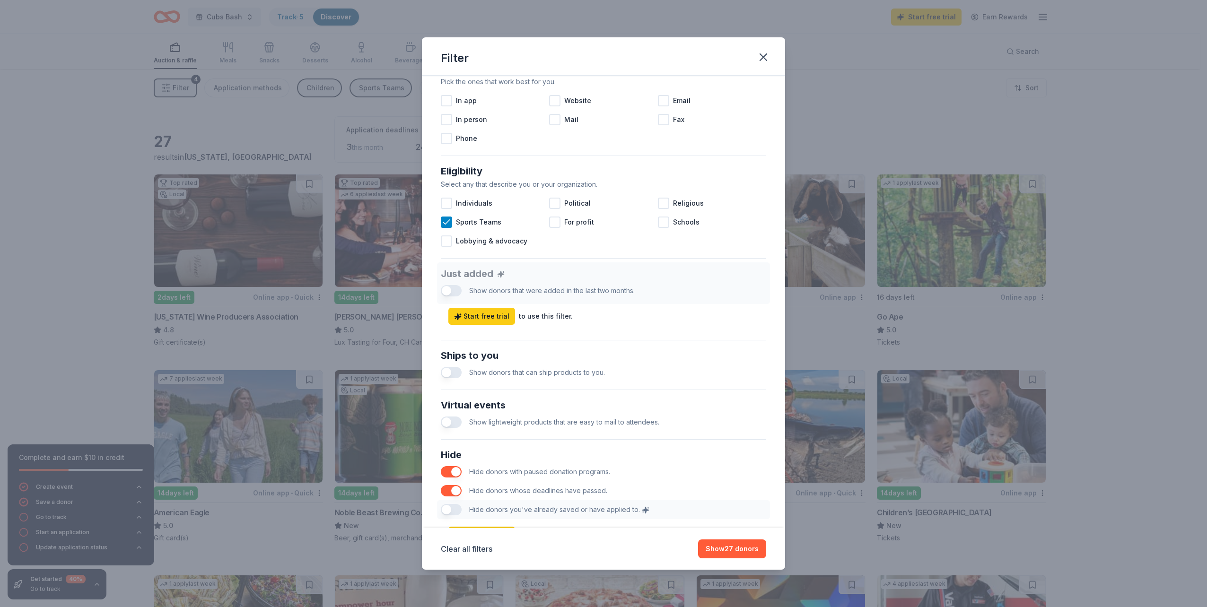
click at [445, 374] on button "button" at bounding box center [451, 372] width 21 height 11
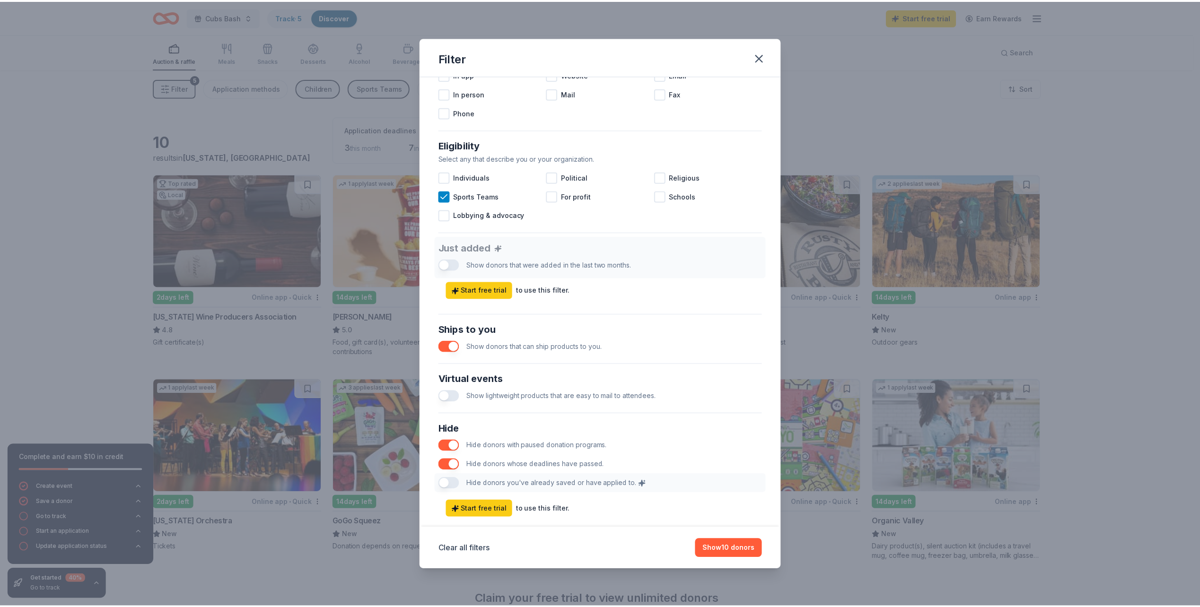
scroll to position [235, 0]
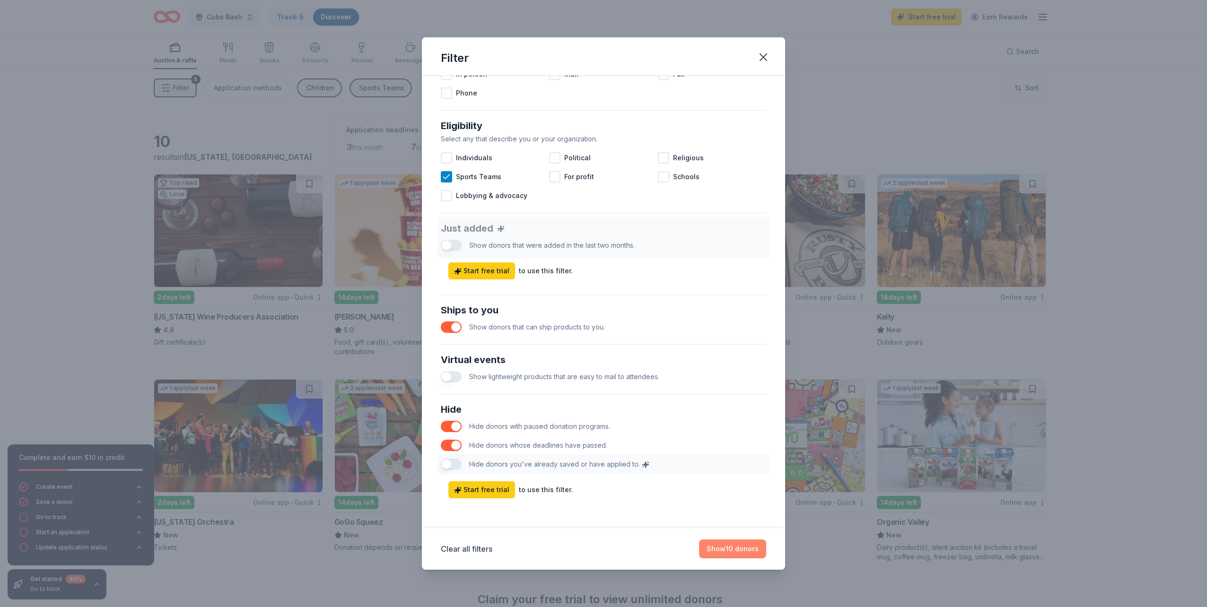
click at [728, 553] on button "Show 10 donors" at bounding box center [732, 549] width 67 height 19
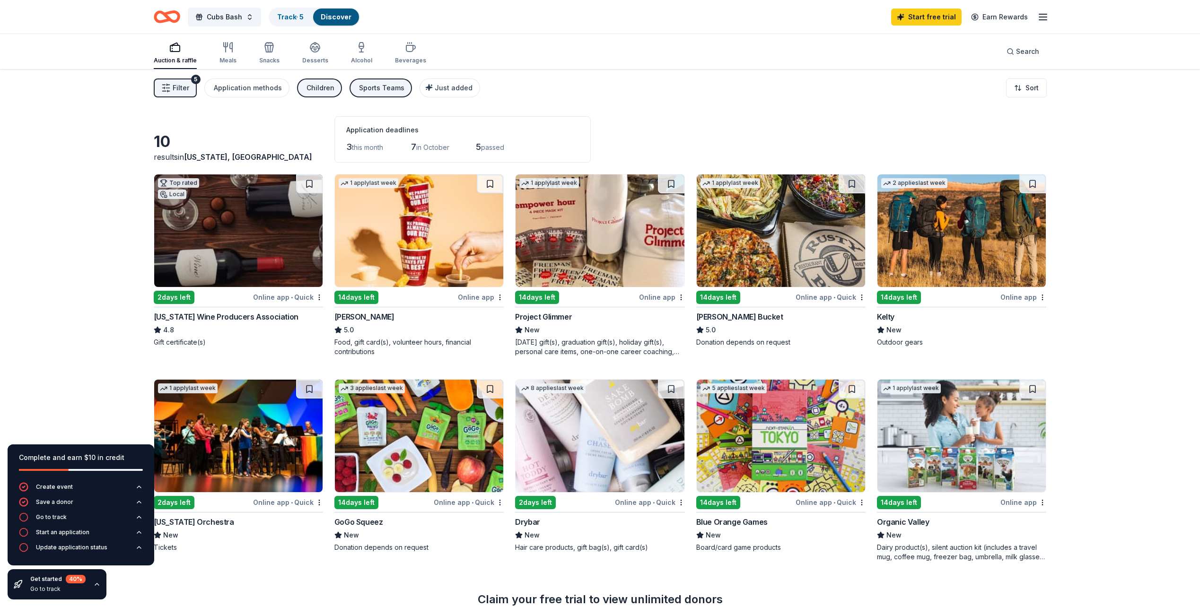
click at [236, 246] on img at bounding box center [238, 230] width 168 height 113
click at [440, 248] on img at bounding box center [419, 230] width 168 height 113
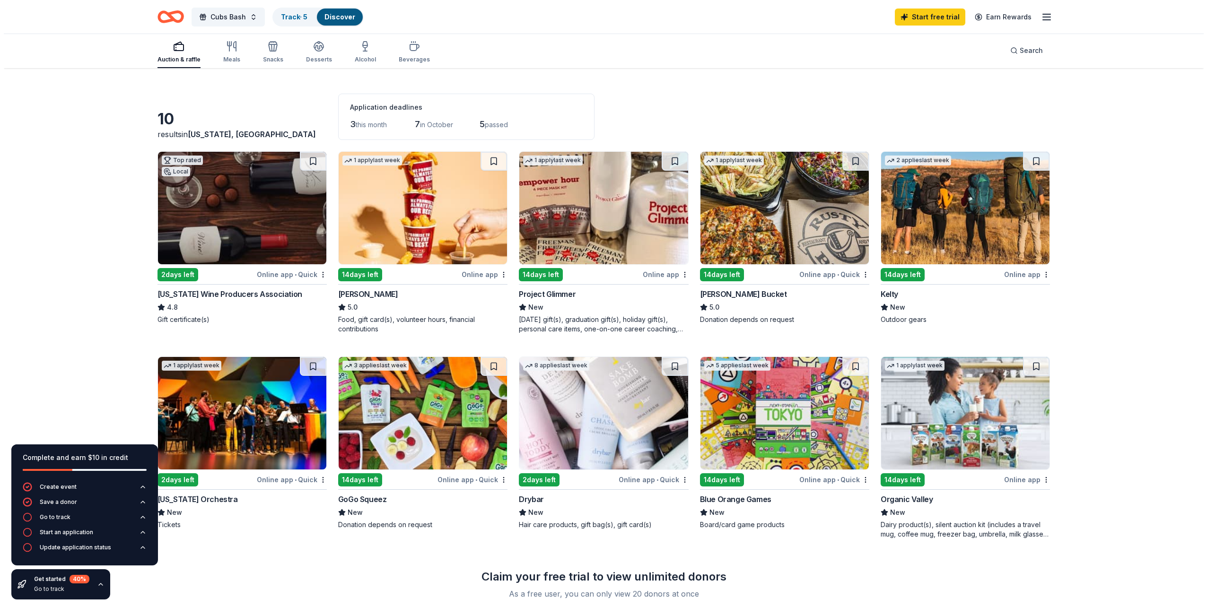
scroll to position [0, 0]
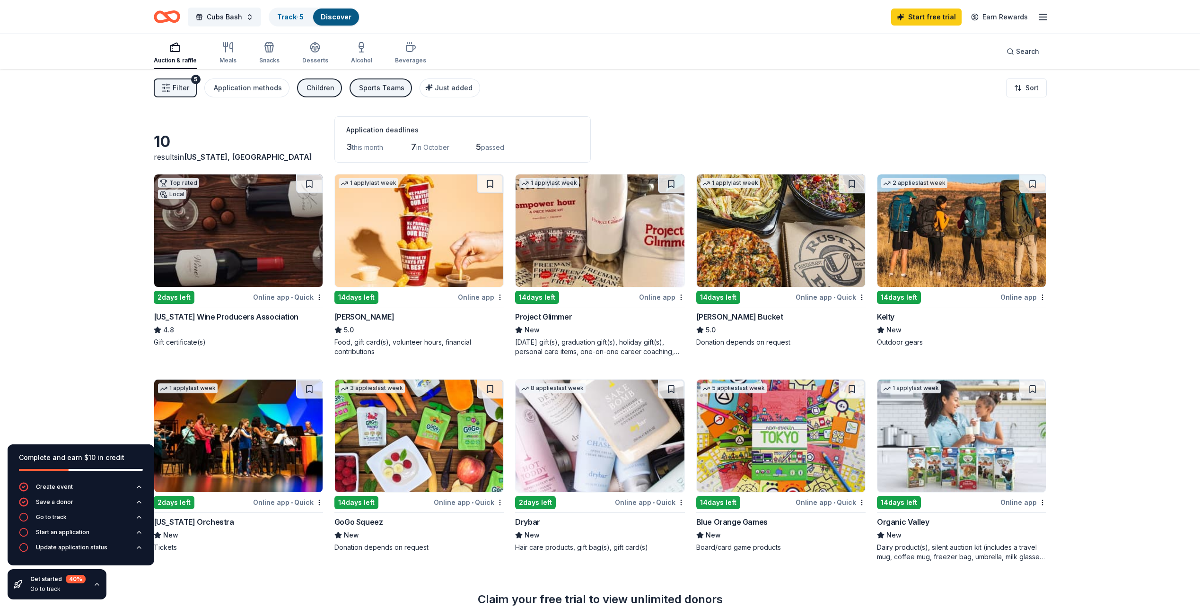
click at [174, 88] on span "Filter" at bounding box center [181, 87] width 17 height 11
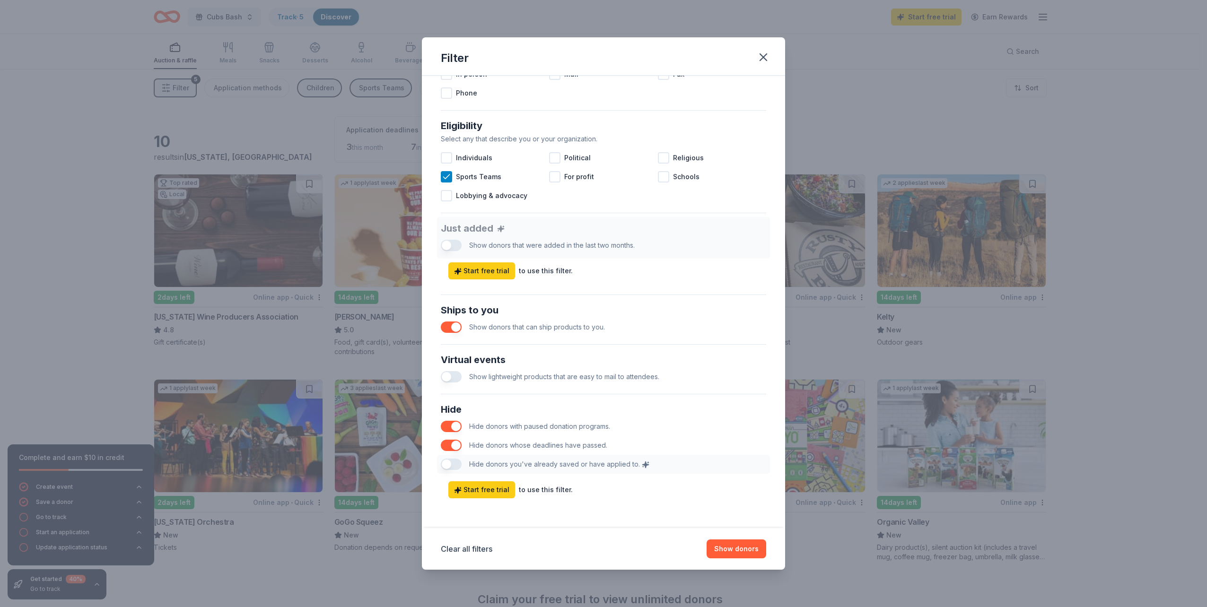
scroll to position [188, 0]
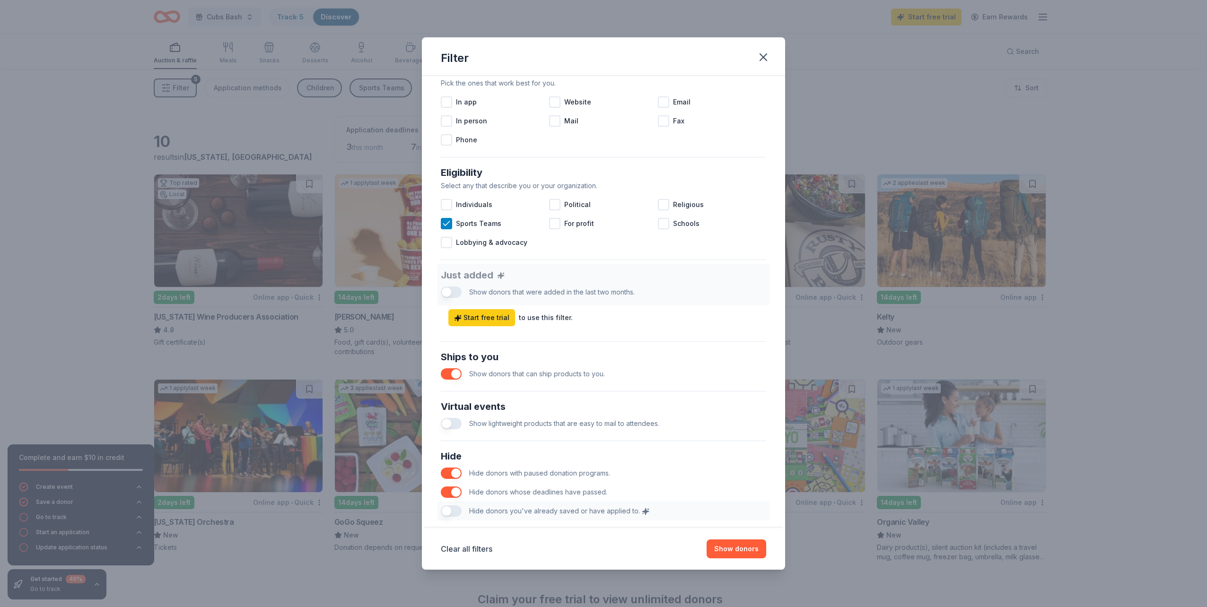
click at [452, 372] on button "button" at bounding box center [451, 373] width 21 height 11
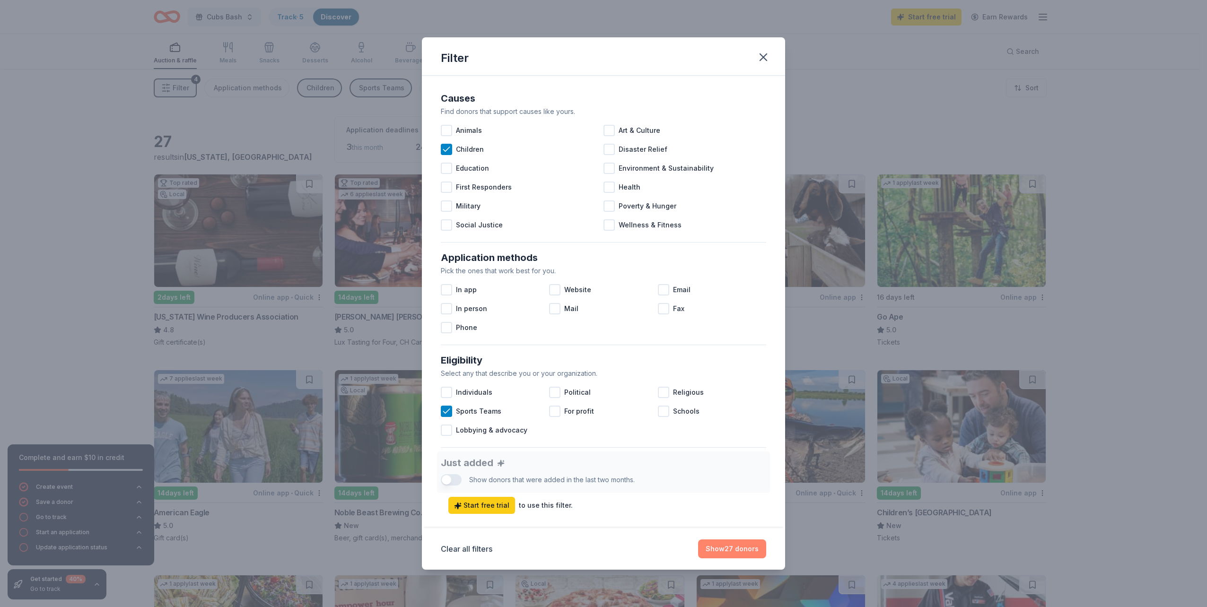
click at [740, 548] on button "Show 27 donors" at bounding box center [732, 549] width 68 height 19
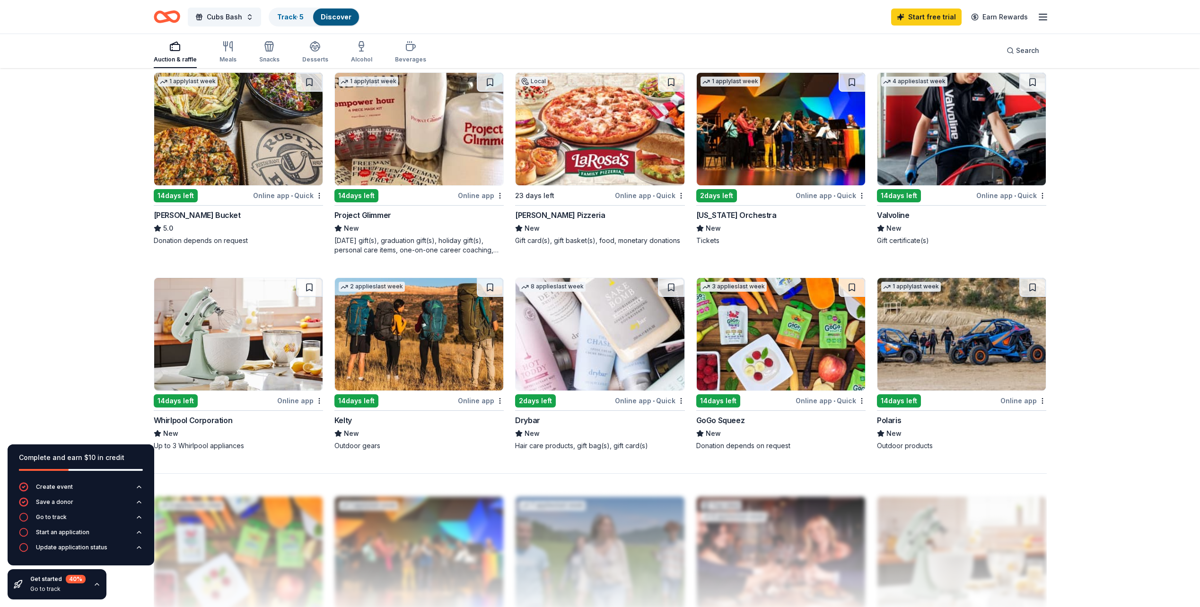
scroll to position [520, 0]
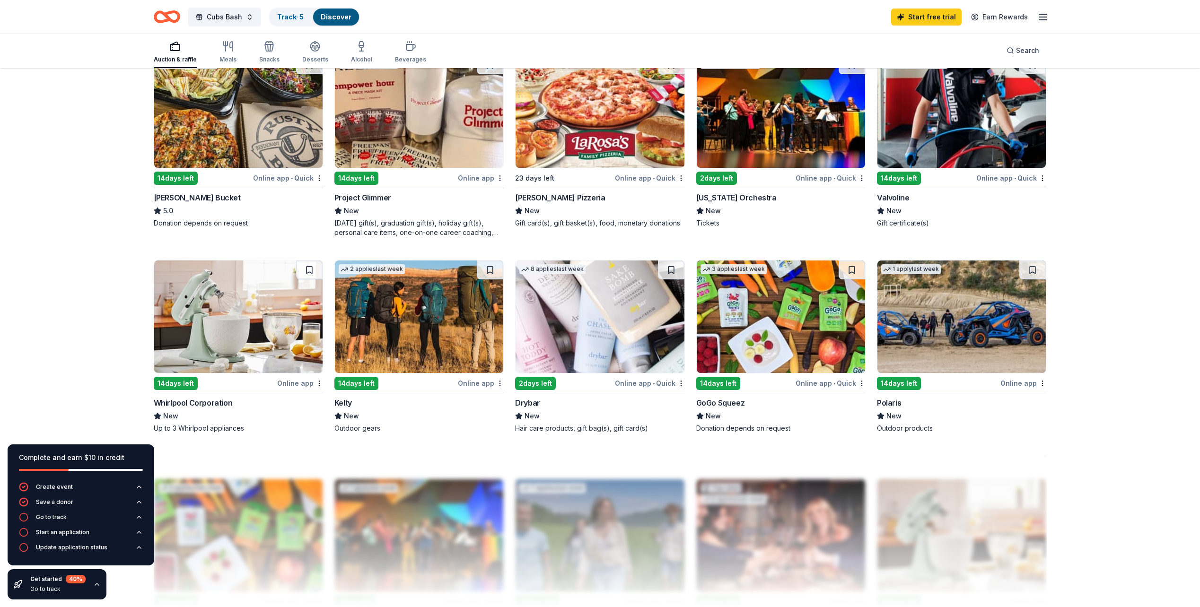
click at [242, 161] on img at bounding box center [238, 111] width 168 height 113
click at [935, 314] on img at bounding box center [961, 317] width 168 height 113
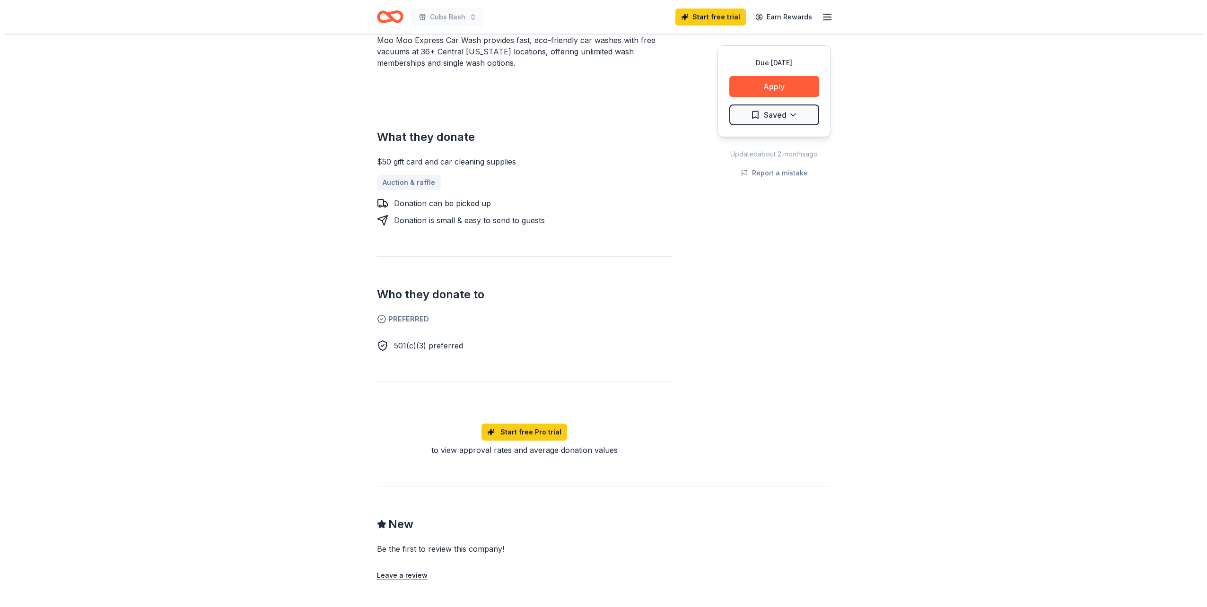
scroll to position [236, 0]
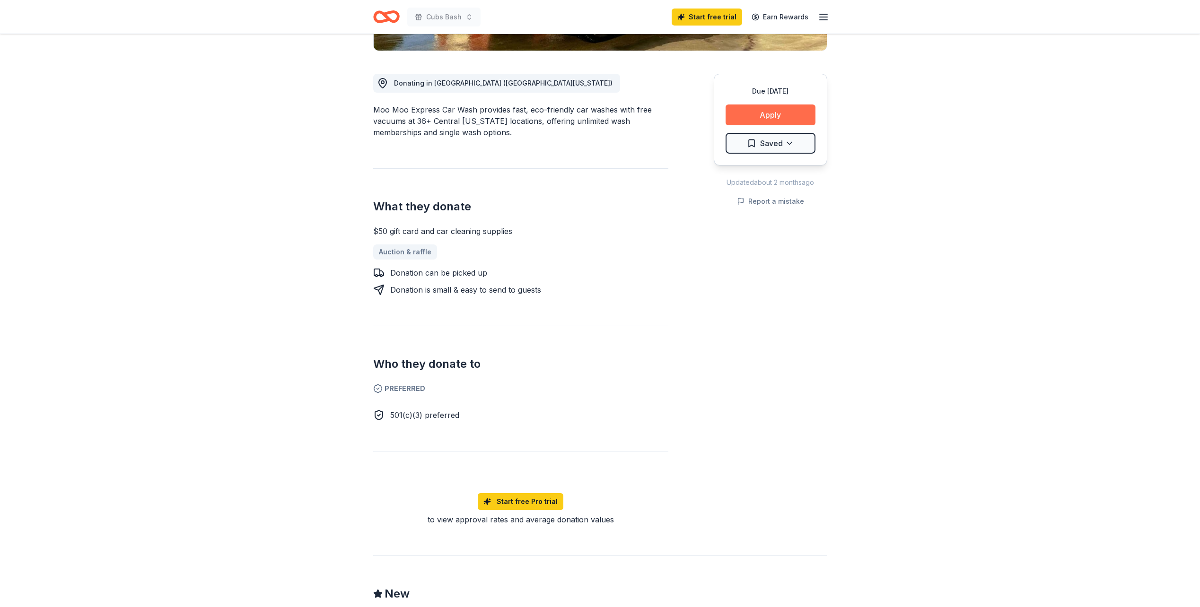
click at [776, 111] on button "Apply" at bounding box center [770, 114] width 90 height 21
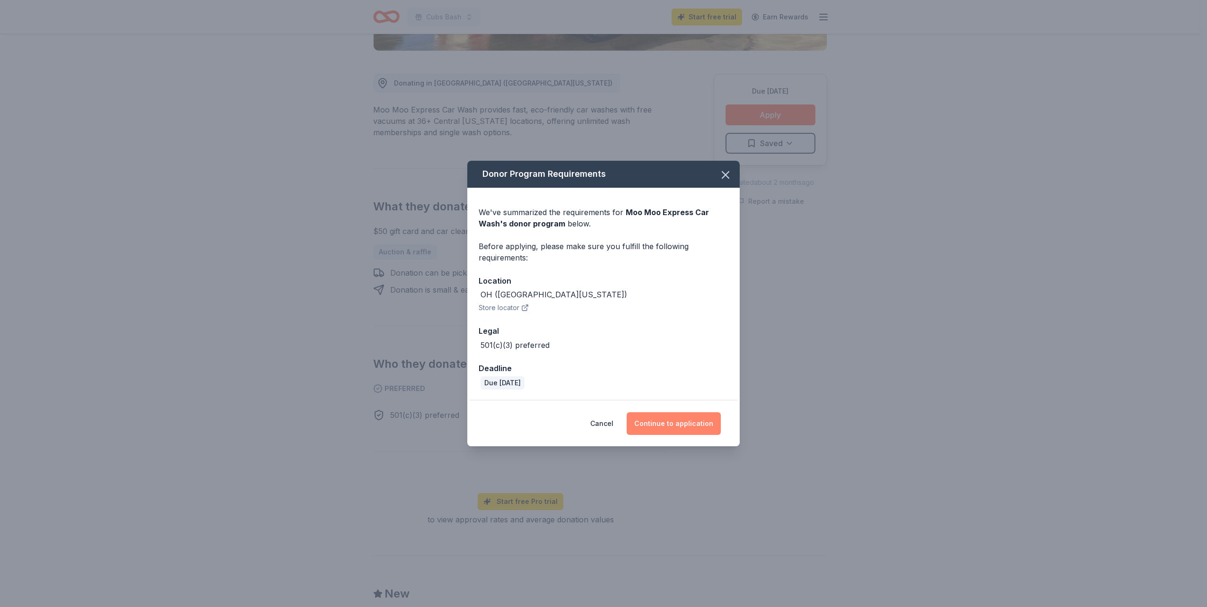
click at [676, 420] on button "Continue to application" at bounding box center [674, 423] width 94 height 23
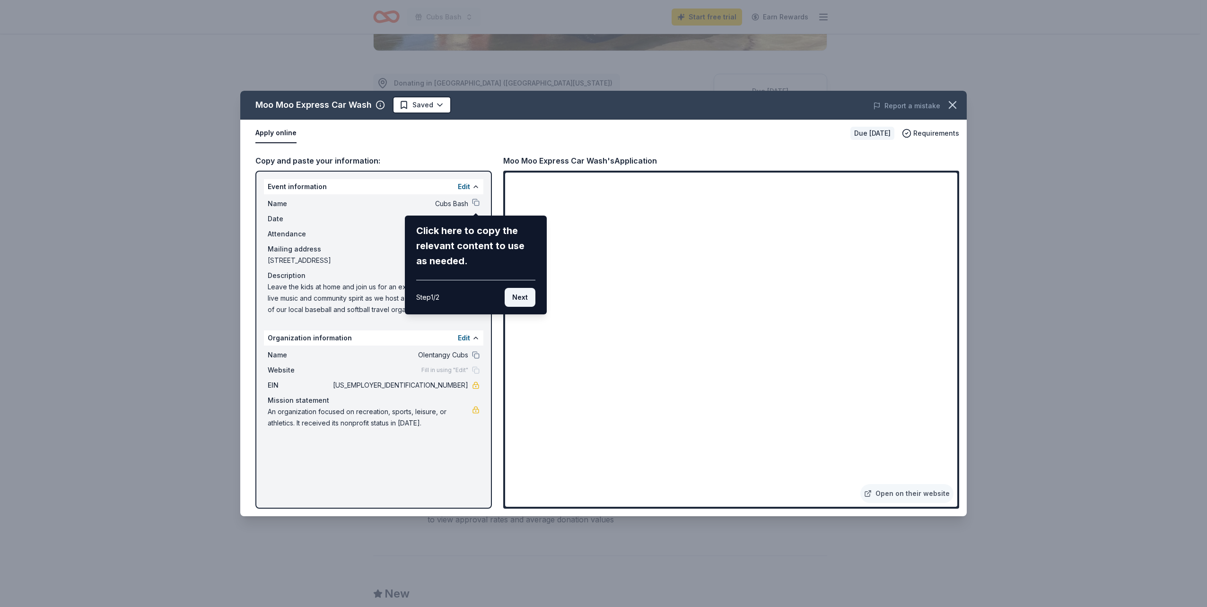
click at [514, 293] on button "Next" at bounding box center [520, 297] width 31 height 19
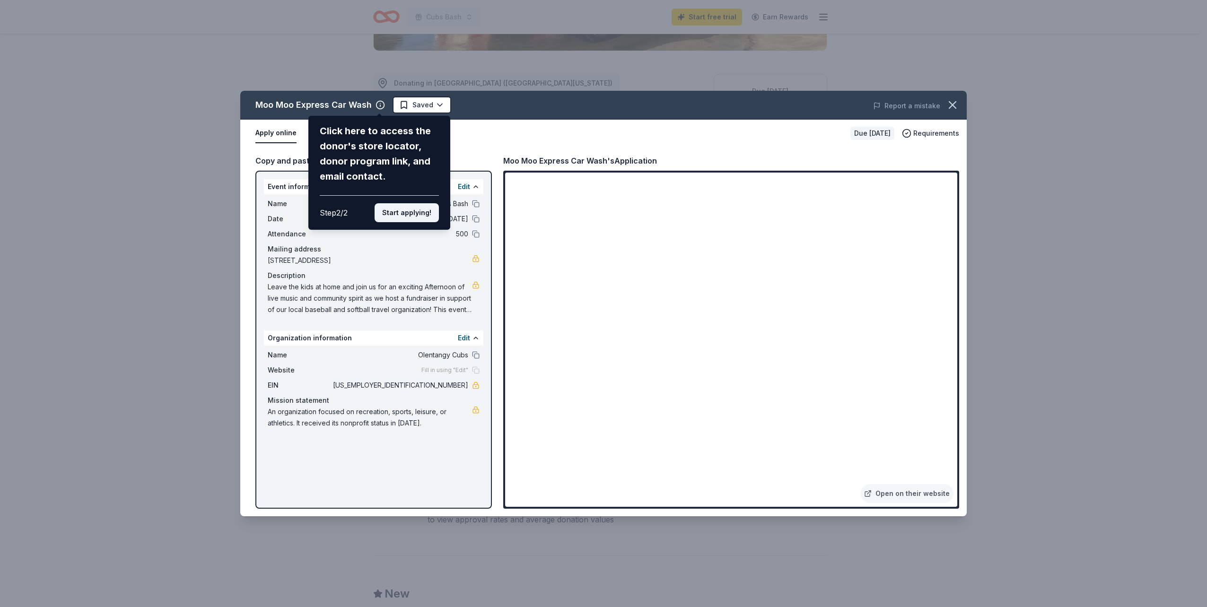
click at [406, 212] on button "Start applying!" at bounding box center [406, 212] width 64 height 19
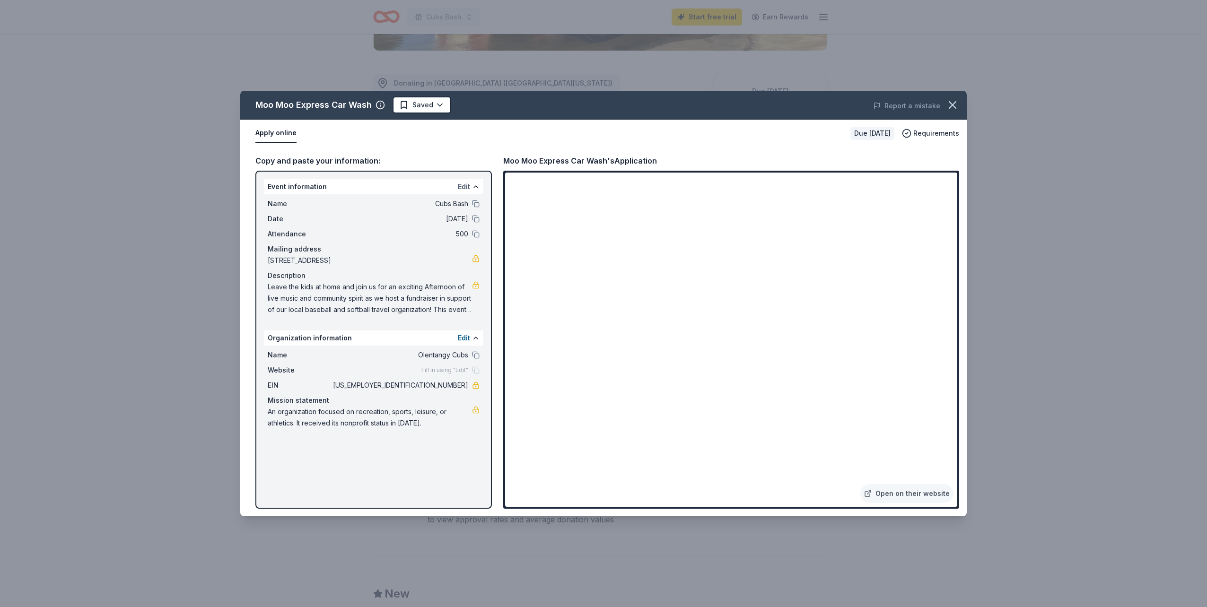
click at [466, 184] on button "Edit" at bounding box center [464, 186] width 12 height 11
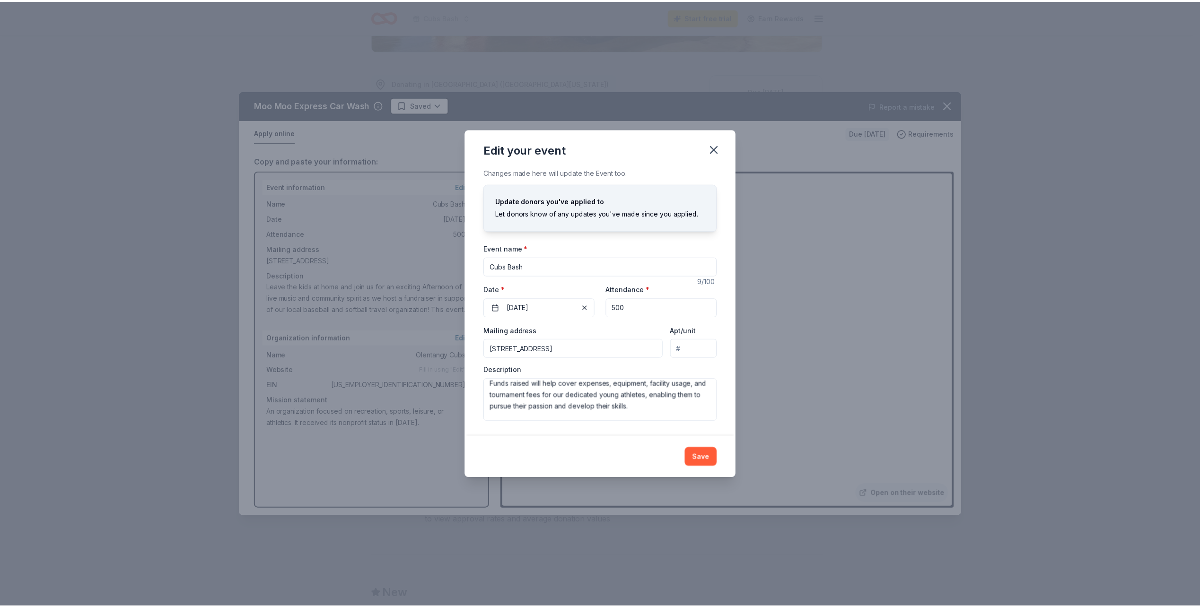
scroll to position [95, 0]
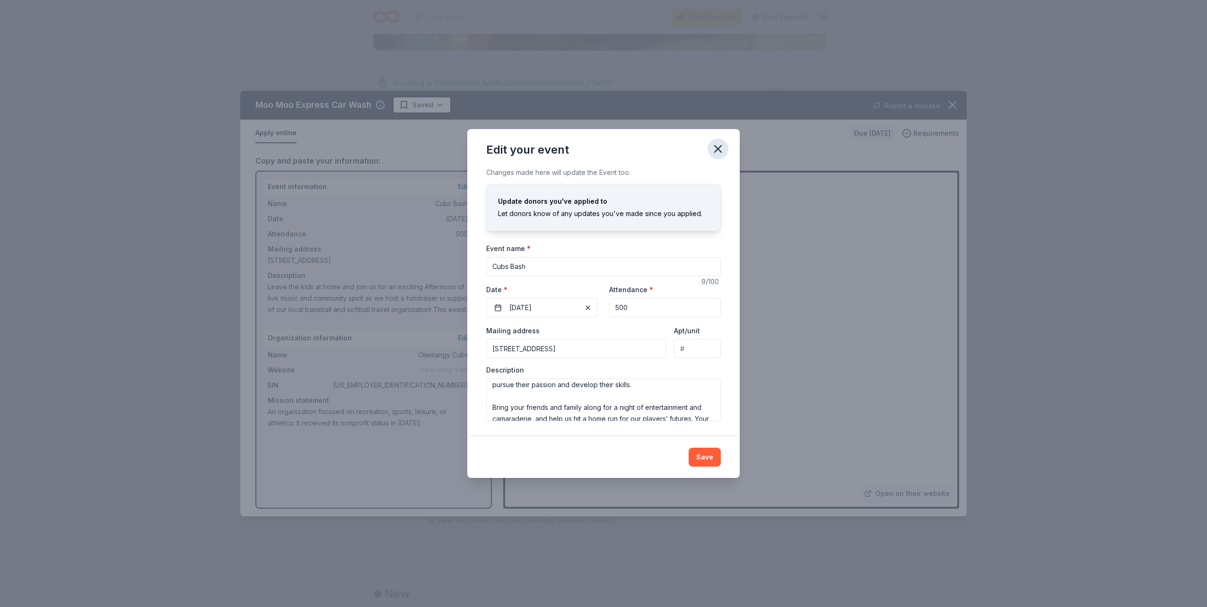
click at [723, 150] on icon "button" at bounding box center [717, 148] width 13 height 13
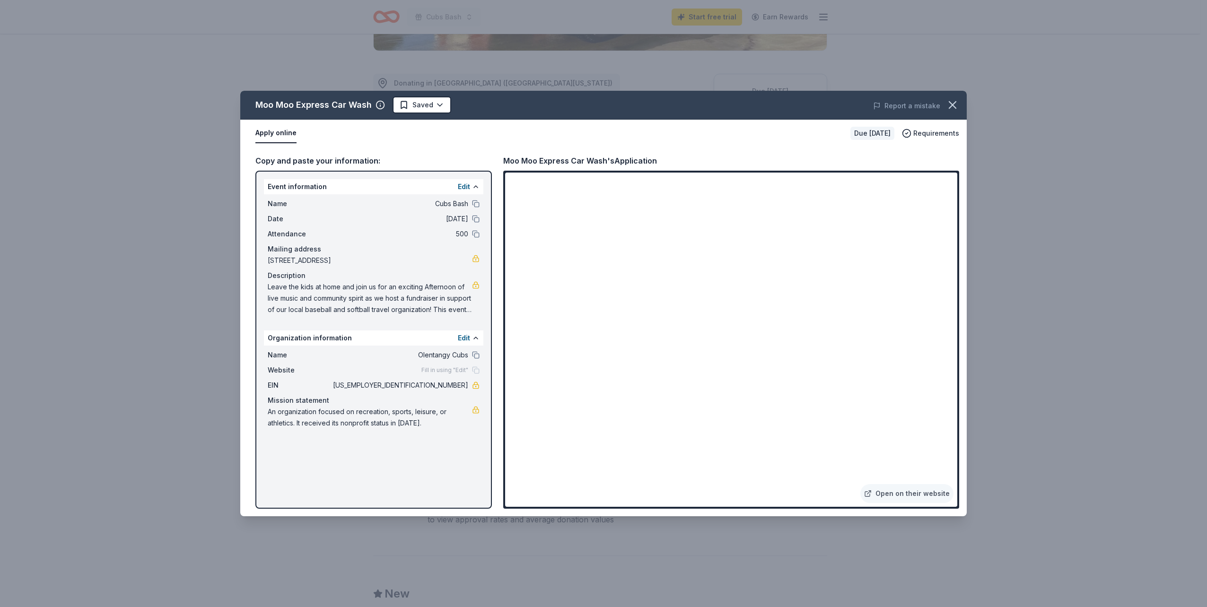
click at [461, 372] on span "Fill in using "Edit"" at bounding box center [444, 370] width 47 height 8
click at [439, 371] on span "Fill in using "Edit"" at bounding box center [444, 370] width 47 height 8
click at [477, 368] on div "Fill in using "Edit"" at bounding box center [450, 370] width 58 height 8
click at [465, 337] on button "Edit" at bounding box center [464, 337] width 12 height 11
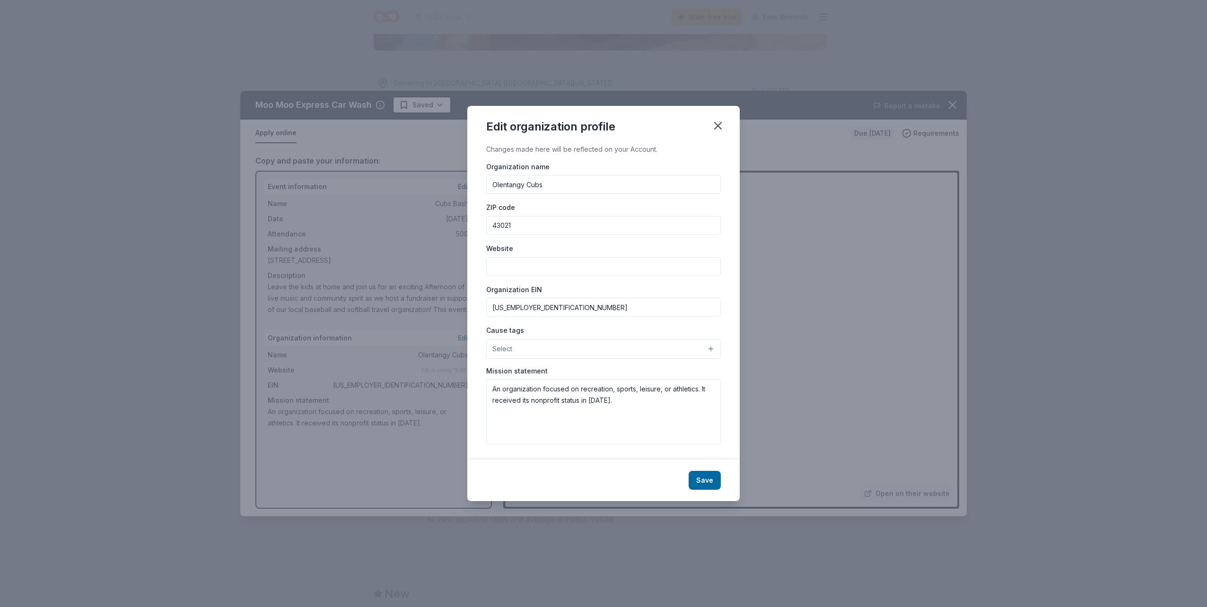
click at [518, 269] on input "Website" at bounding box center [603, 266] width 235 height 19
type input "[DOMAIN_NAME]"
click at [713, 479] on button "Save" at bounding box center [704, 480] width 32 height 19
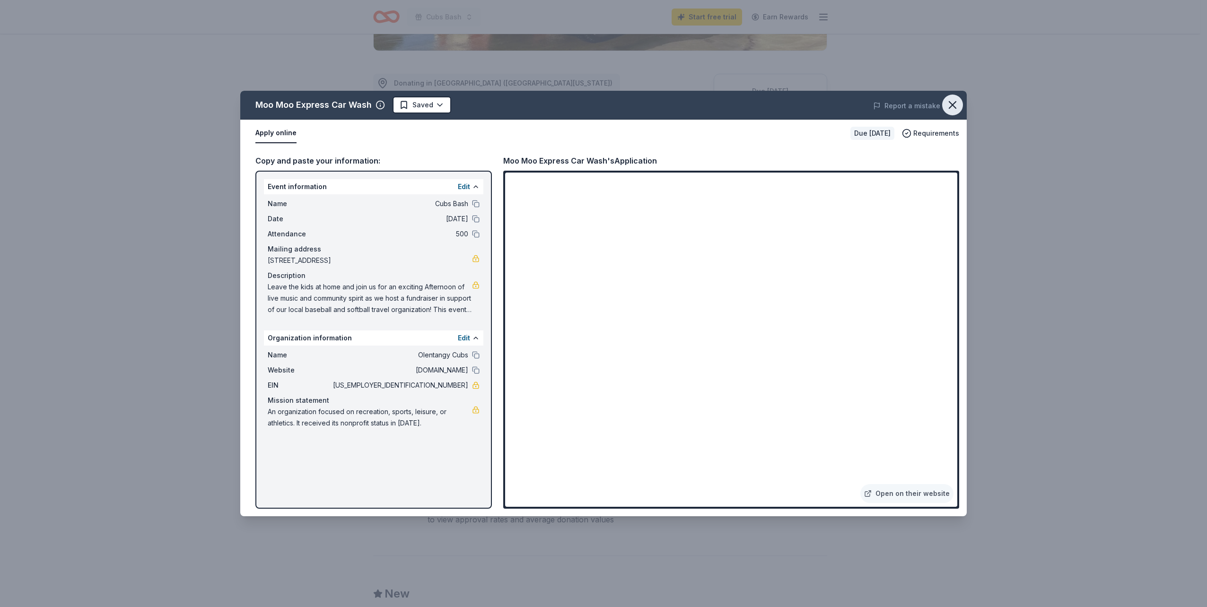
click at [956, 105] on icon "button" at bounding box center [952, 104] width 13 height 13
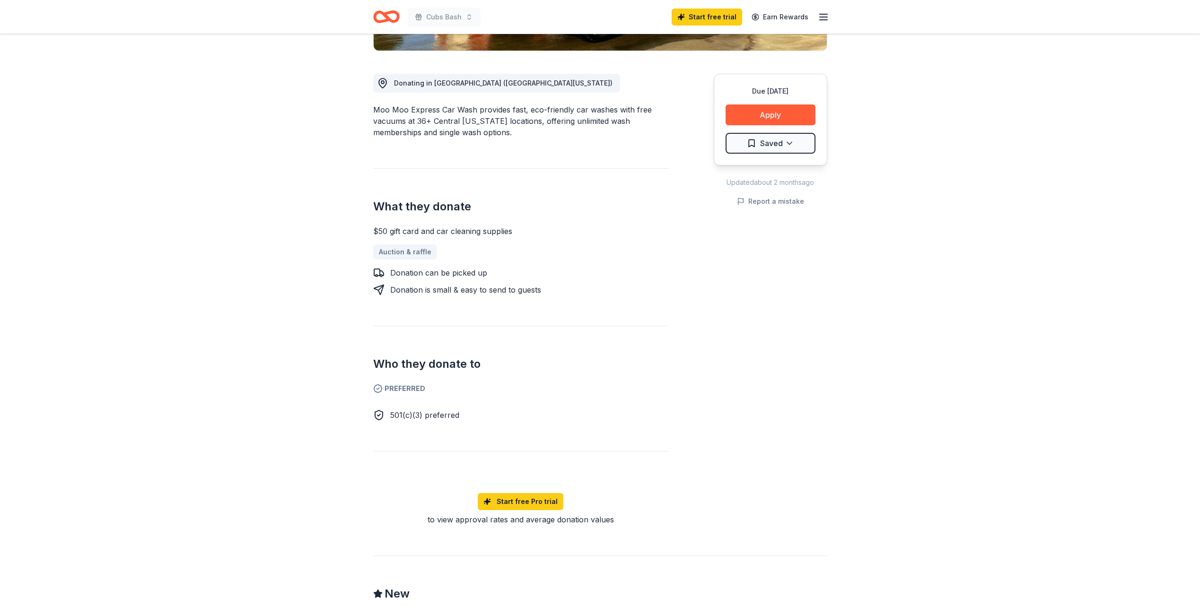
scroll to position [473, 0]
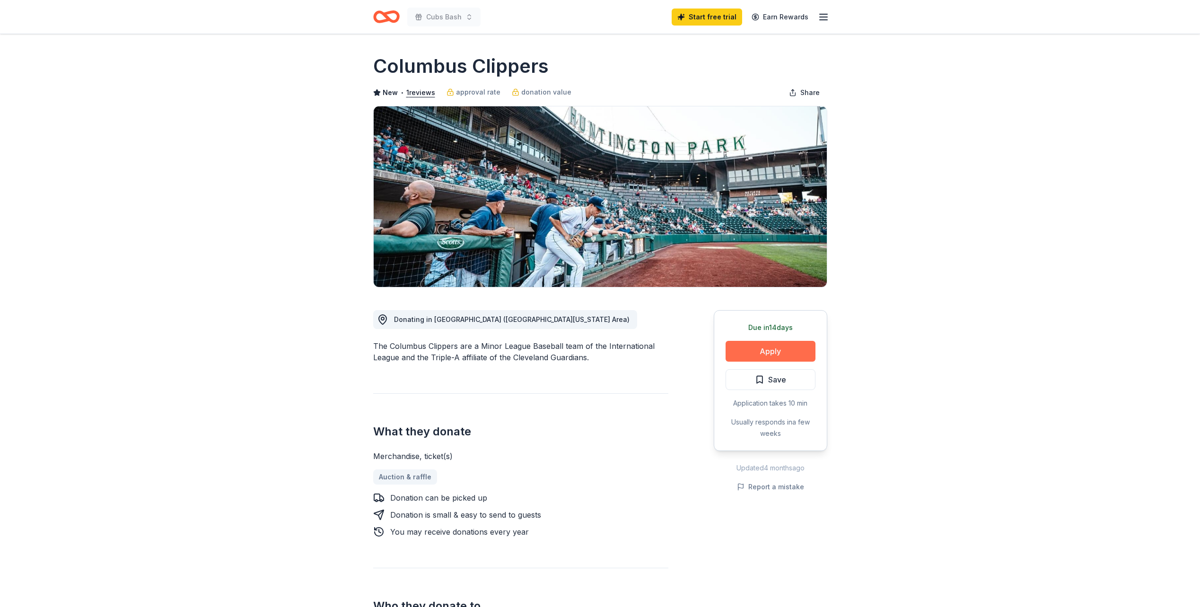
click at [773, 350] on button "Apply" at bounding box center [770, 351] width 90 height 21
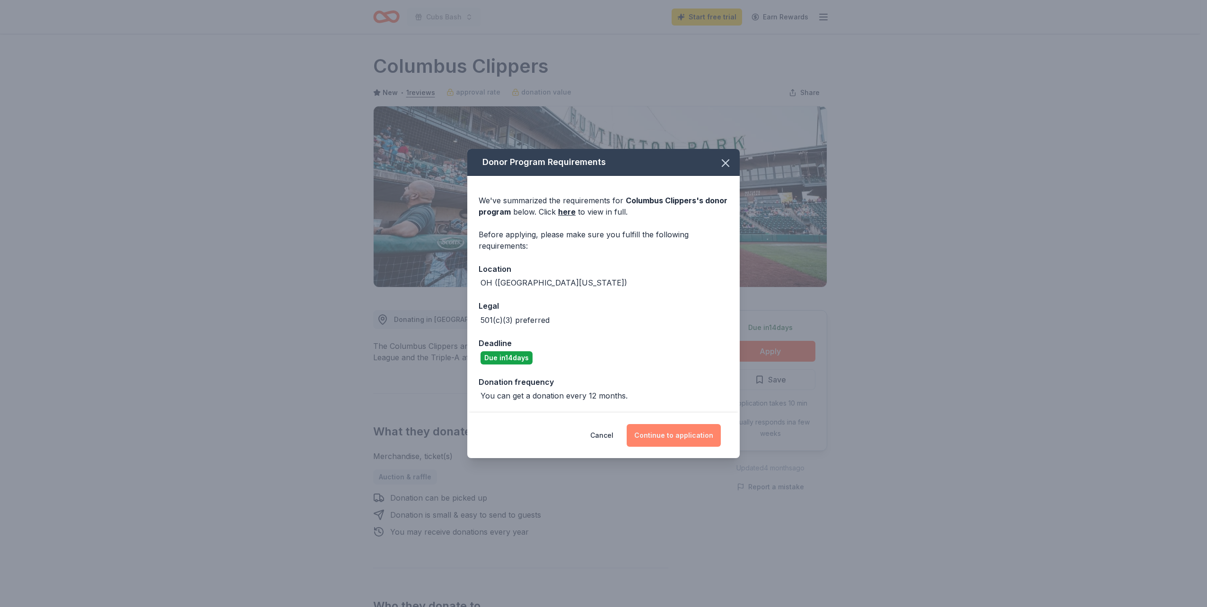
click at [686, 430] on button "Continue to application" at bounding box center [674, 435] width 94 height 23
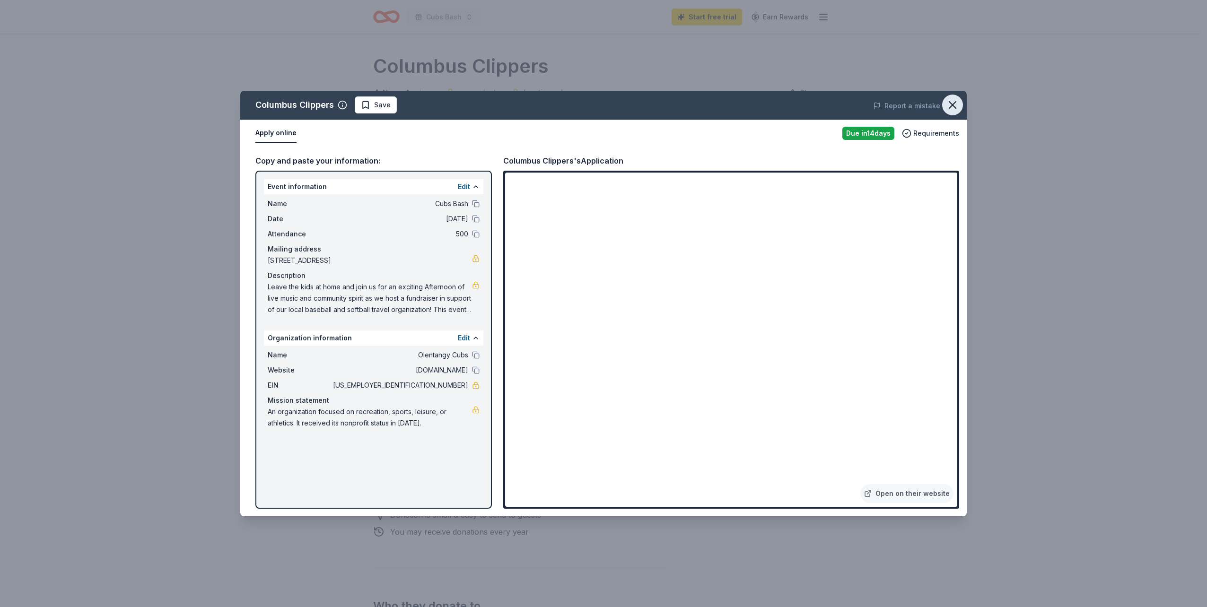
click at [955, 103] on icon "button" at bounding box center [952, 105] width 7 height 7
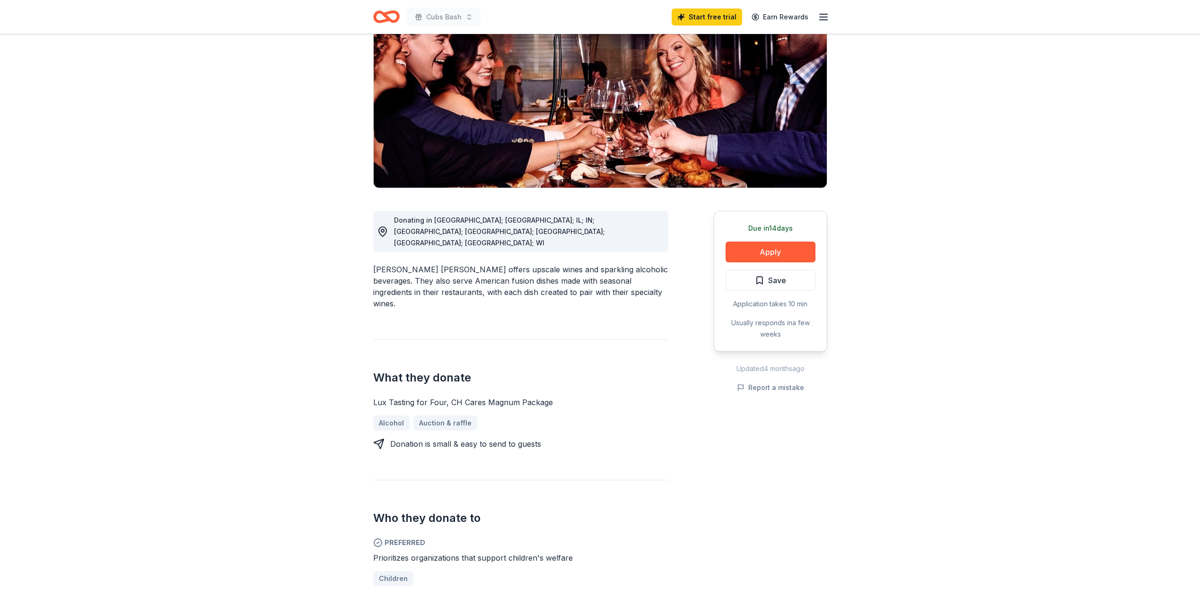
scroll to position [142, 0]
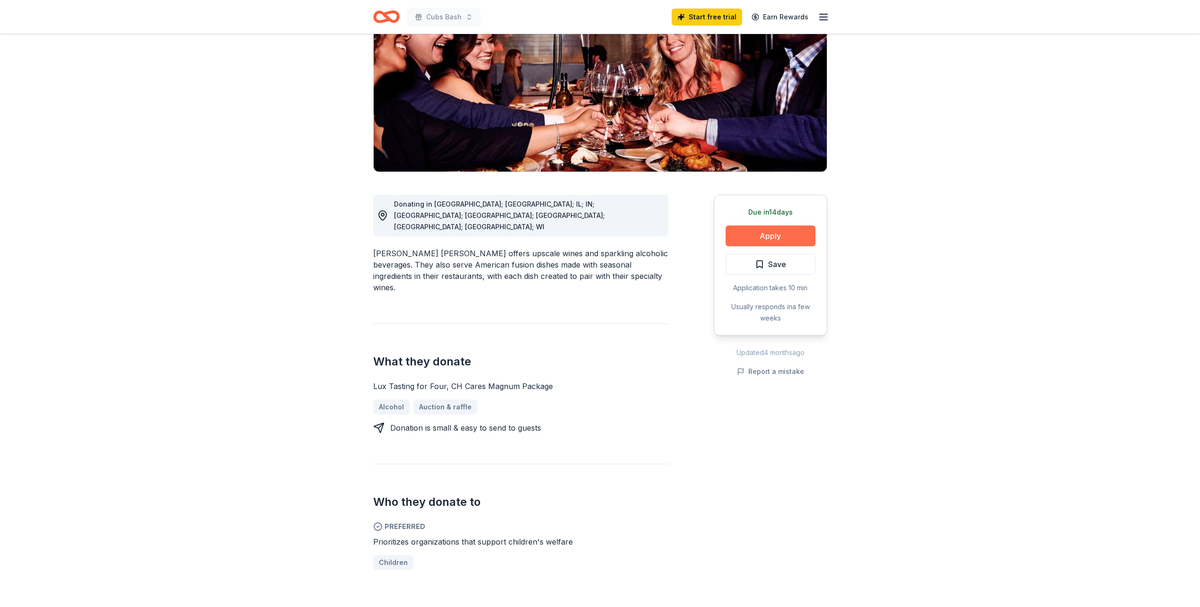
click at [777, 226] on button "Apply" at bounding box center [770, 236] width 90 height 21
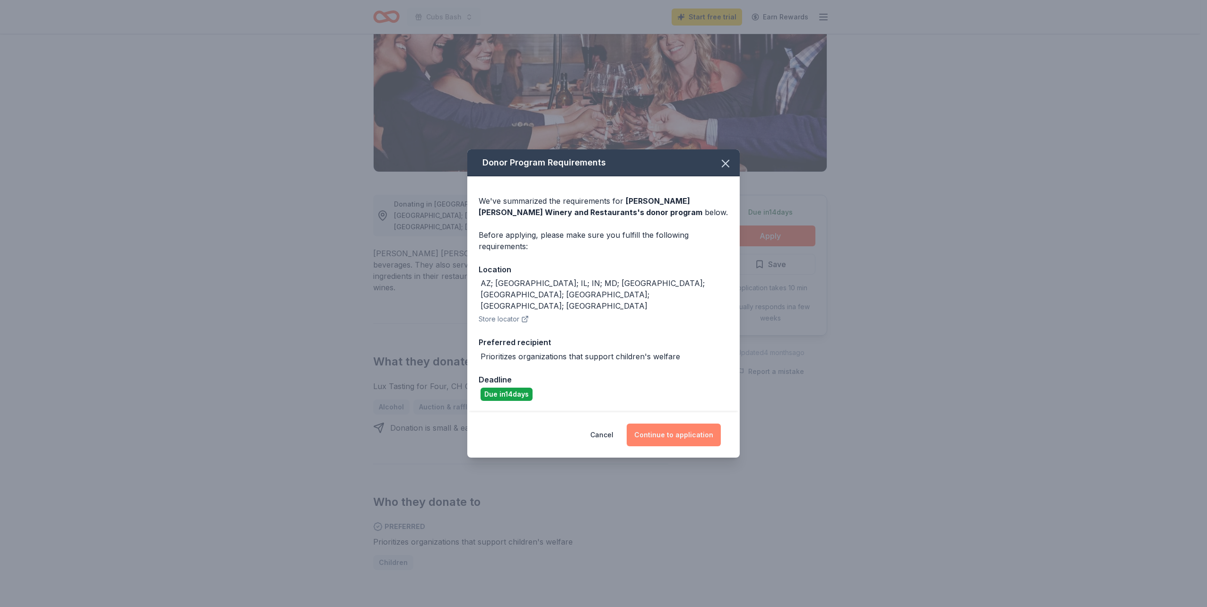
click at [688, 425] on button "Continue to application" at bounding box center [674, 435] width 94 height 23
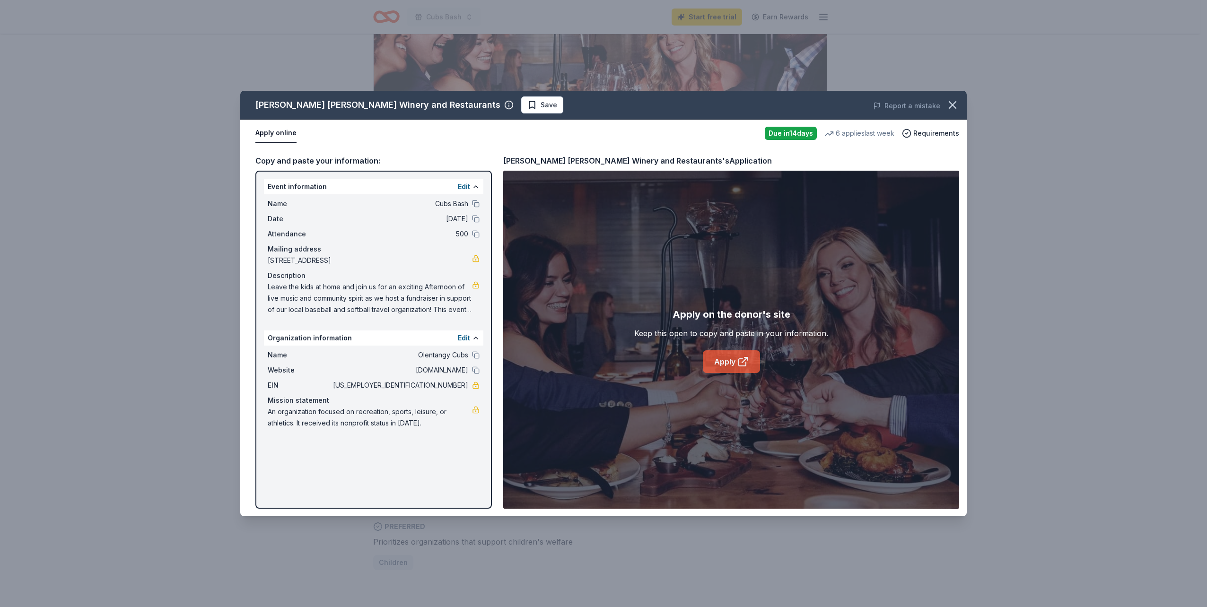
click at [730, 360] on link "Apply" at bounding box center [731, 361] width 57 height 23
click at [948, 107] on icon "button" at bounding box center [952, 104] width 13 height 13
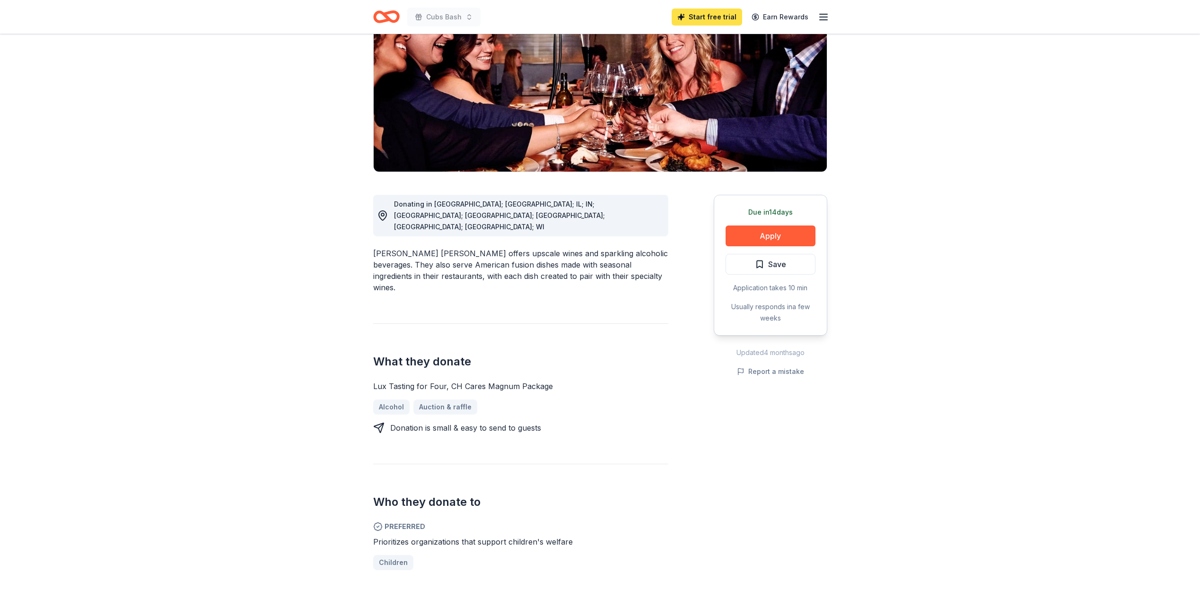
click at [717, 17] on link "Start free trial" at bounding box center [706, 17] width 70 height 17
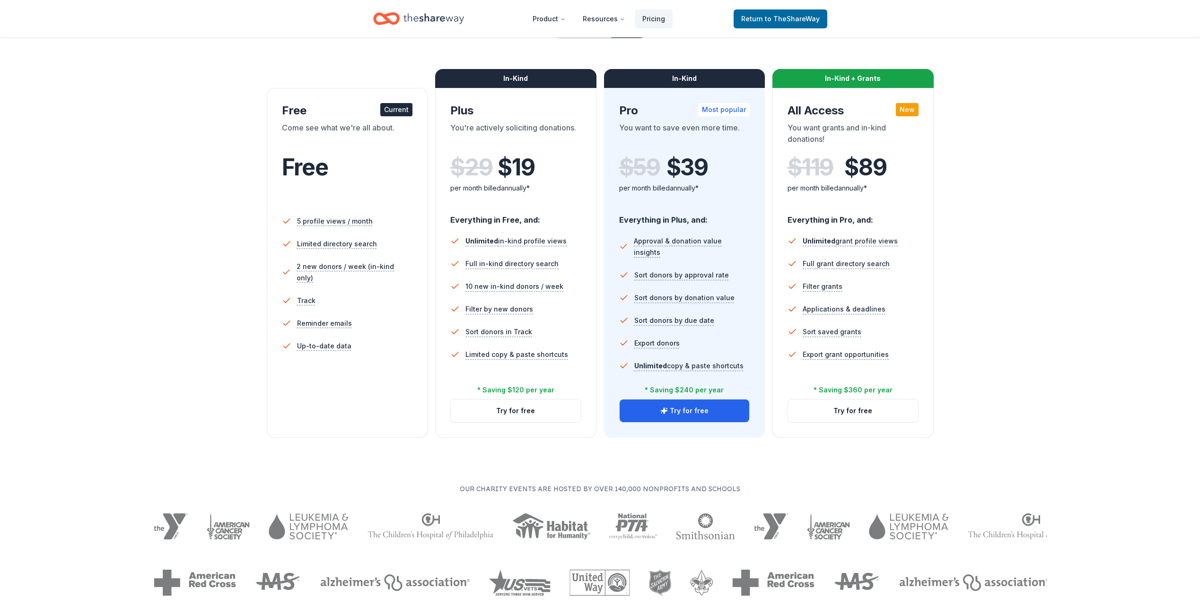
scroll to position [95, 0]
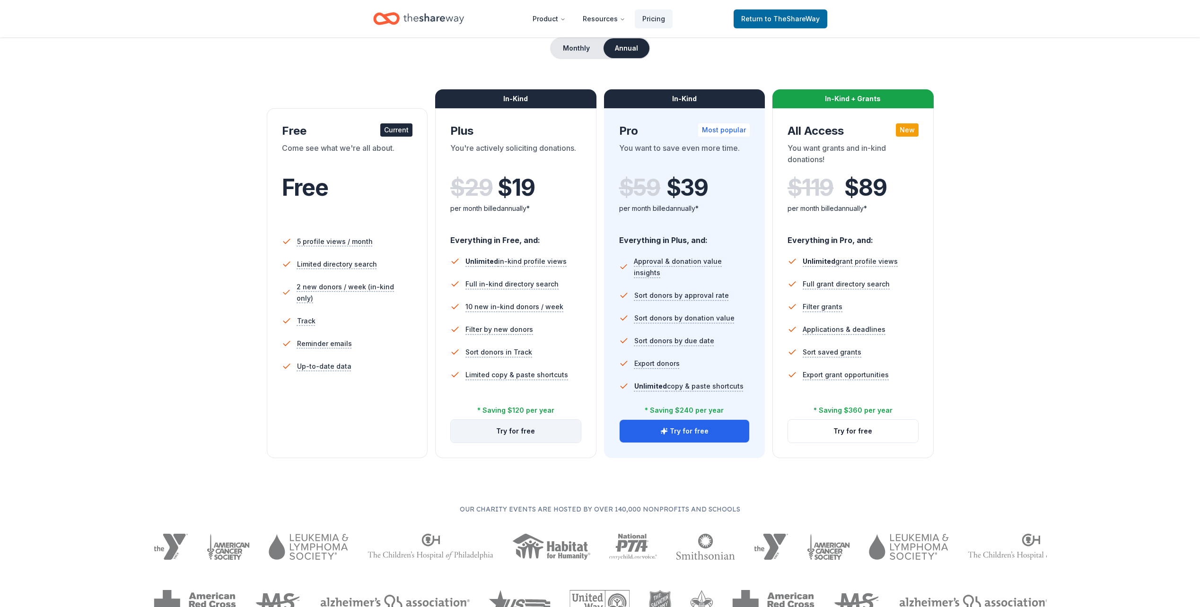
click at [544, 426] on button "Try for free" at bounding box center [516, 431] width 130 height 23
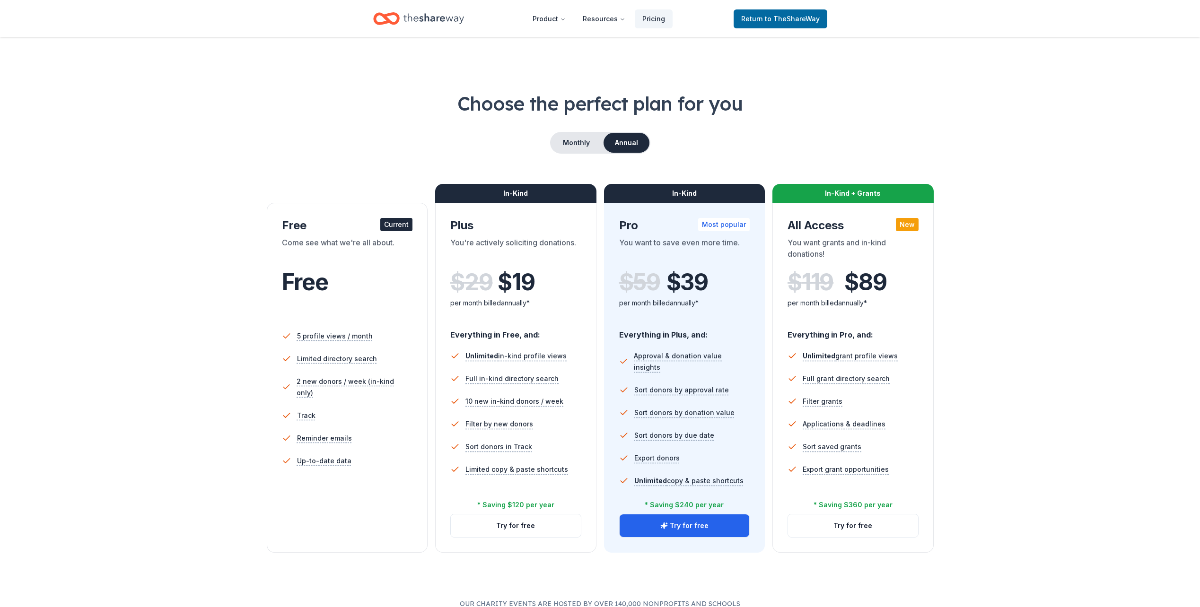
scroll to position [93, 0]
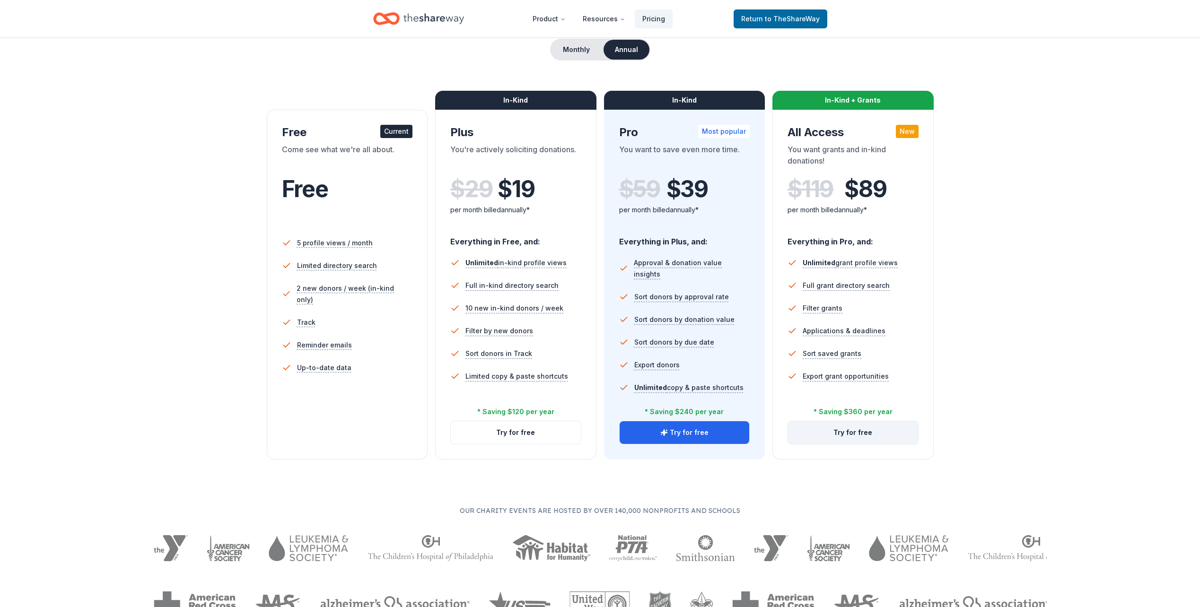
click at [877, 431] on button "Try for free" at bounding box center [853, 432] width 130 height 23
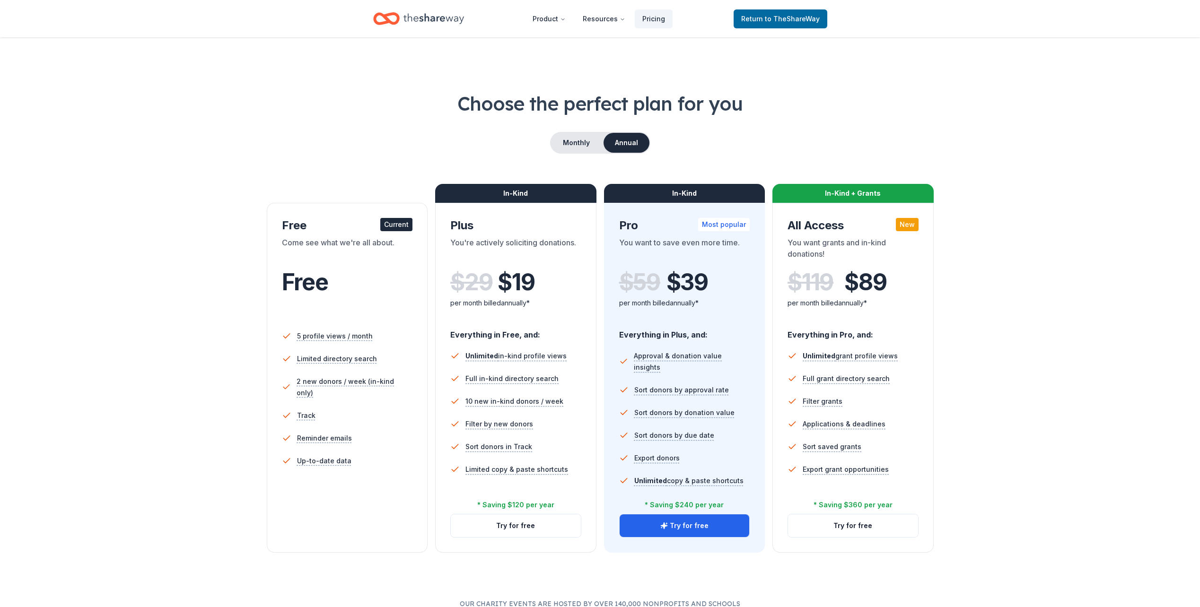
scroll to position [142, 0]
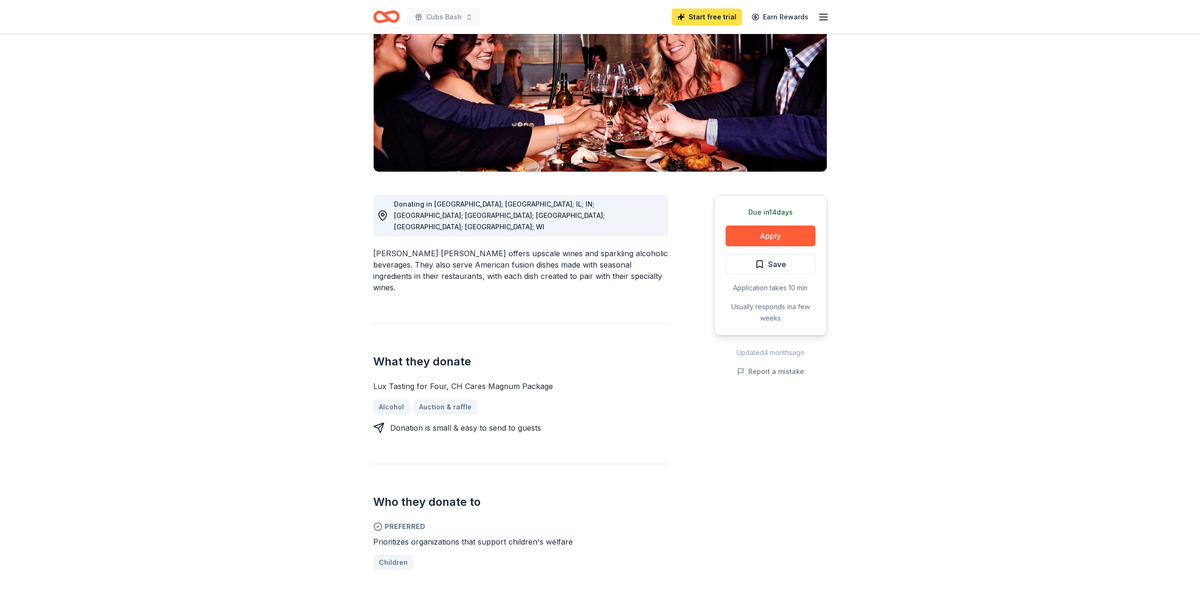
click at [736, 15] on link "Start free trial" at bounding box center [706, 17] width 70 height 17
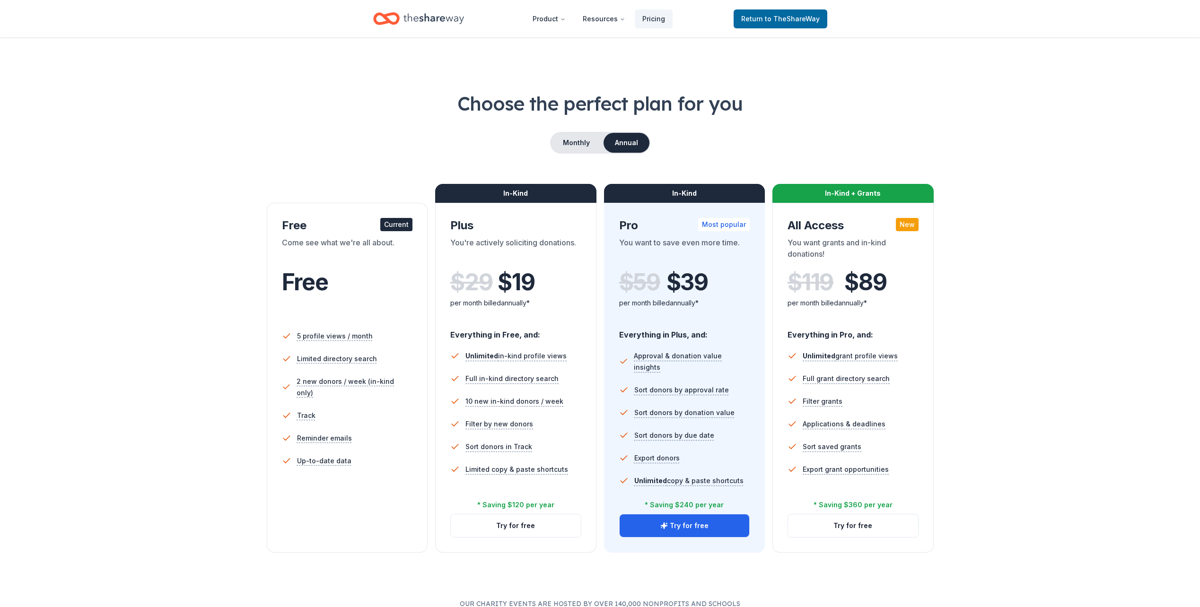
click at [349, 259] on div "Come see what we're all about." at bounding box center [347, 250] width 131 height 26
click at [702, 529] on button "Try for free" at bounding box center [684, 525] width 130 height 23
click at [566, 141] on button "Monthly" at bounding box center [576, 143] width 51 height 20
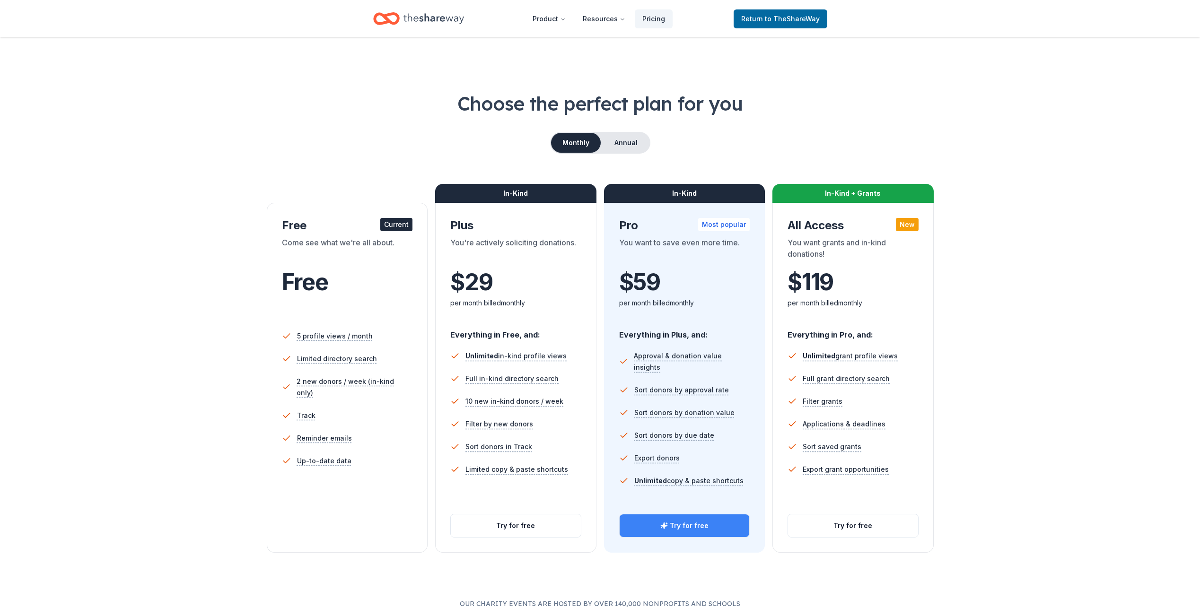
click at [682, 522] on button "Try for free" at bounding box center [684, 525] width 130 height 23
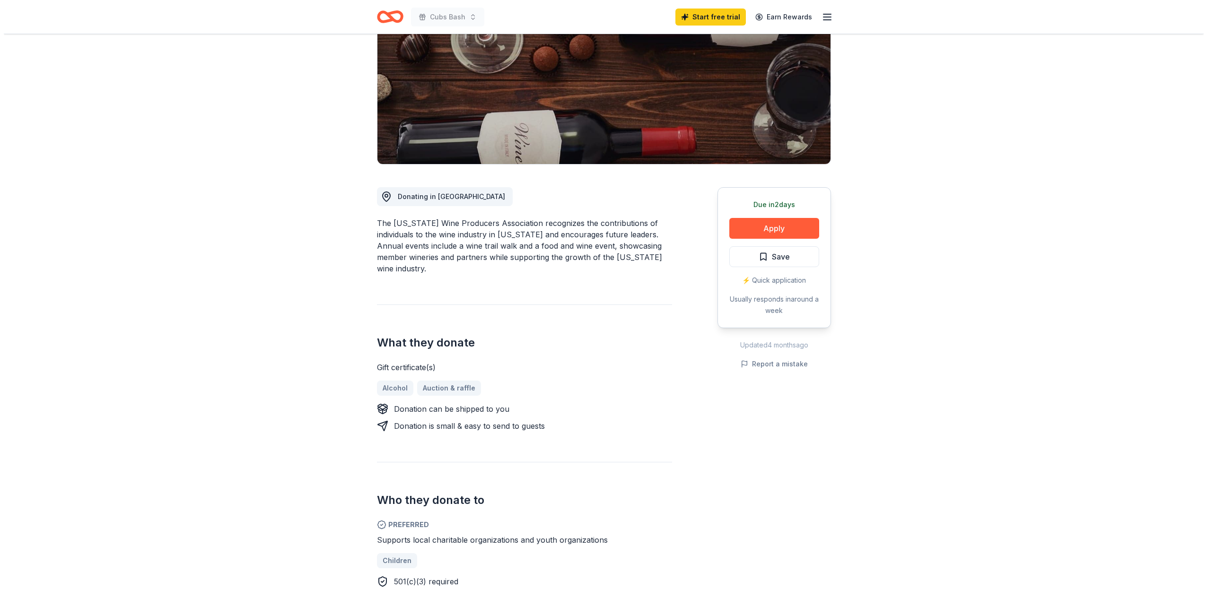
scroll to position [236, 0]
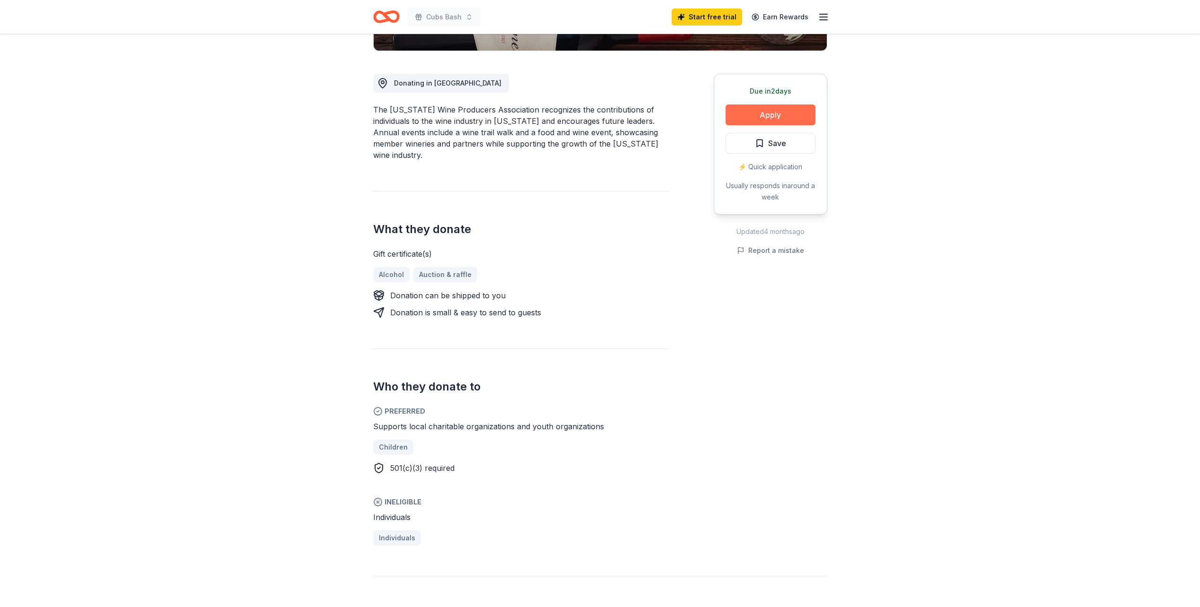
click at [766, 113] on button "Apply" at bounding box center [770, 114] width 90 height 21
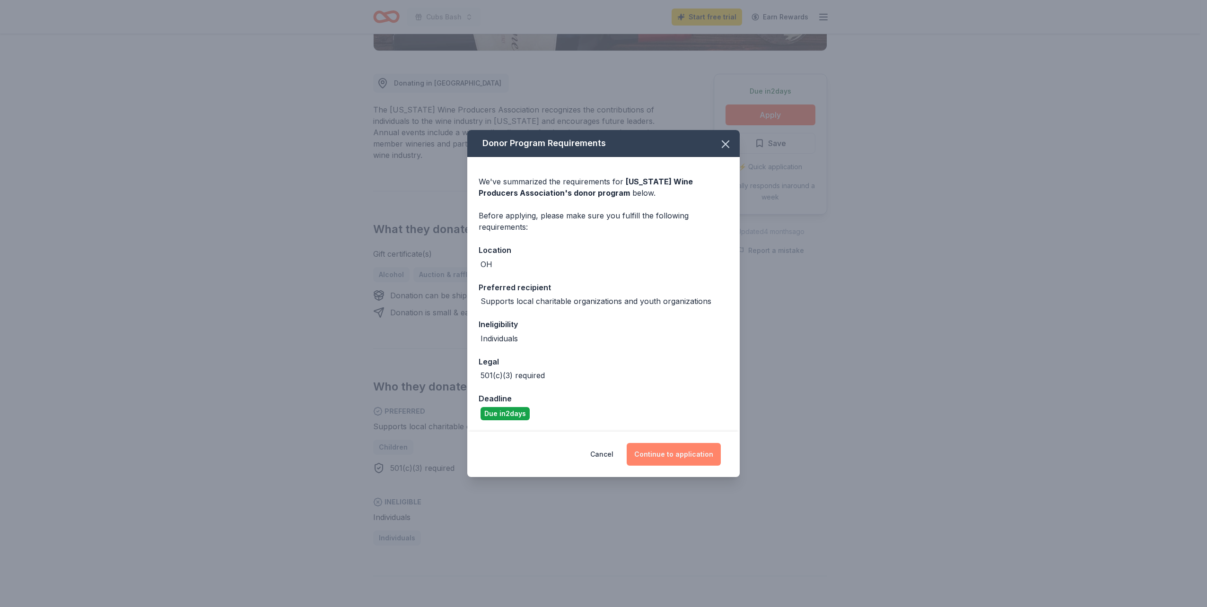
click at [679, 452] on button "Continue to application" at bounding box center [674, 454] width 94 height 23
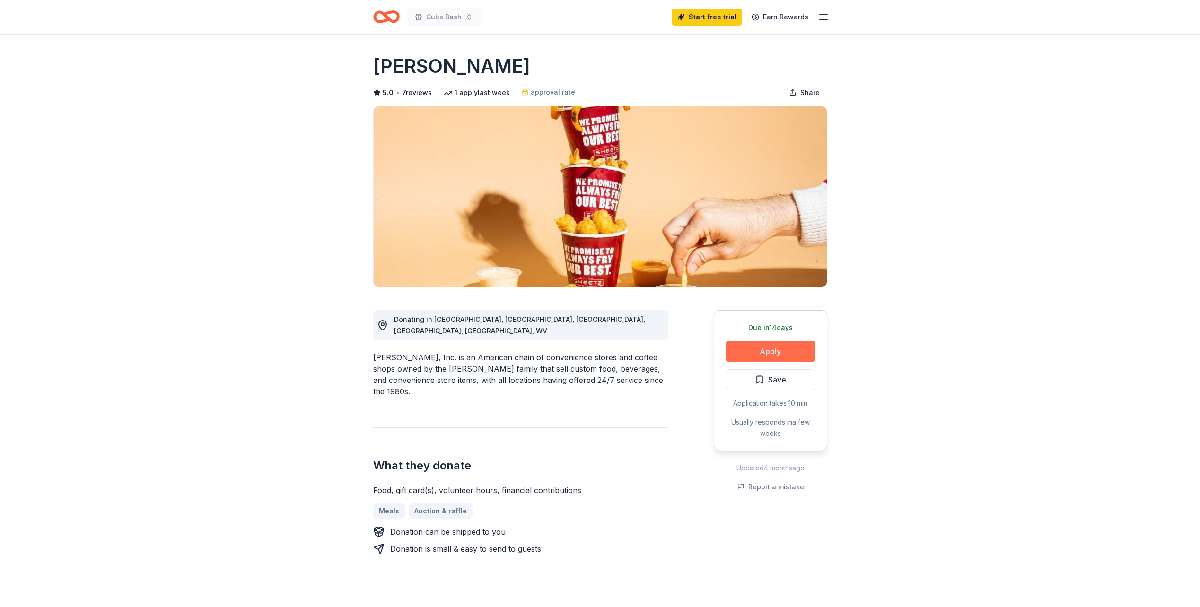
click at [775, 353] on button "Apply" at bounding box center [770, 351] width 90 height 21
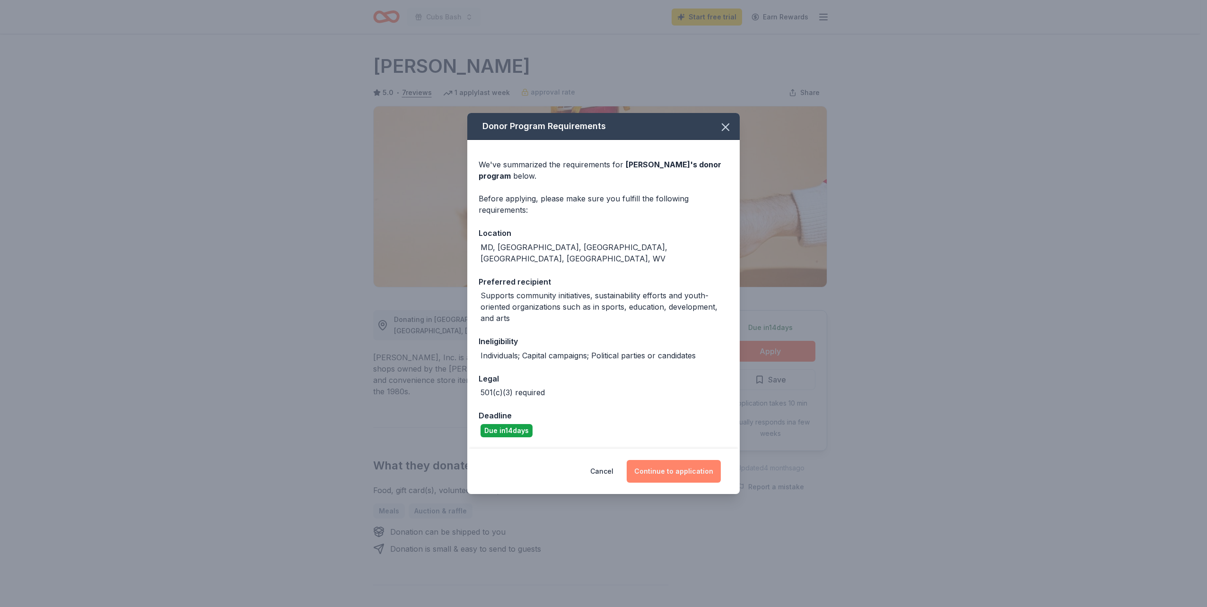
click at [671, 465] on button "Continue to application" at bounding box center [674, 471] width 94 height 23
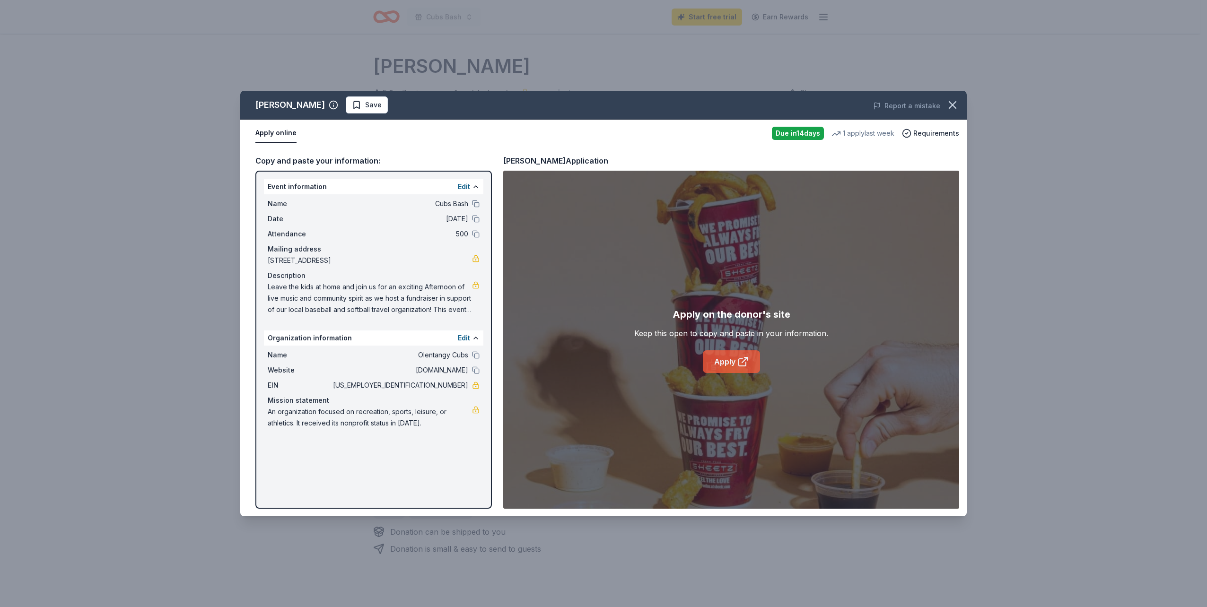
click at [731, 360] on link "Apply" at bounding box center [731, 361] width 57 height 23
